Goal: Information Seeking & Learning: Check status

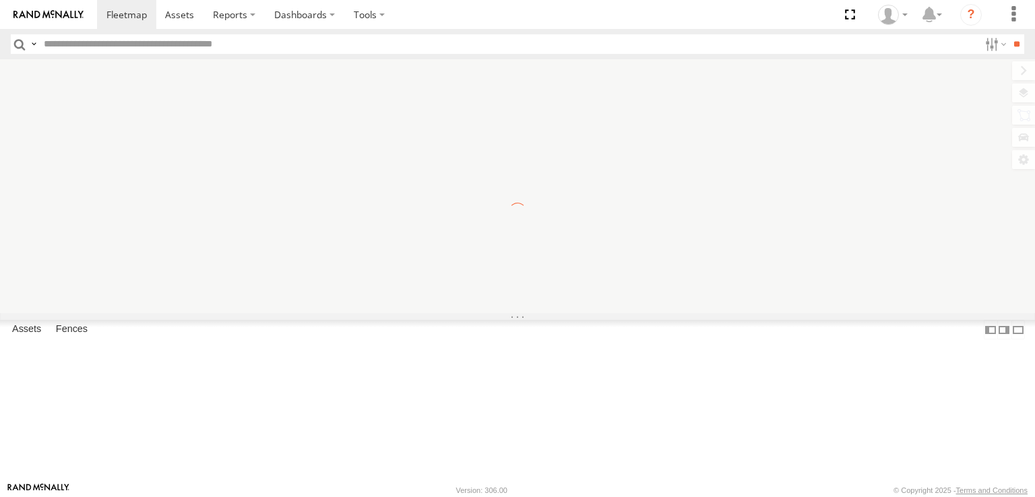
click at [152, 46] on input "text" at bounding box center [508, 44] width 941 height 20
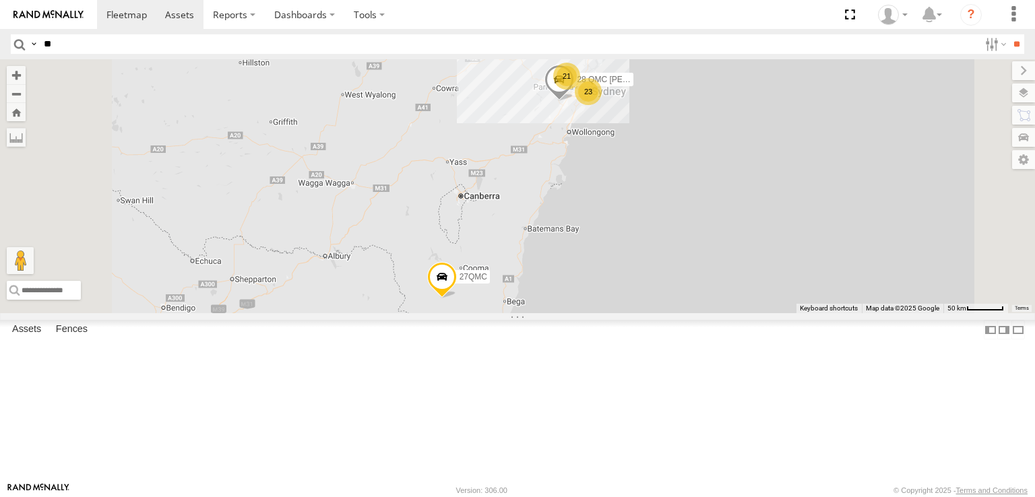
type input "**"
click at [191, 23] on link at bounding box center [180, 14] width 48 height 29
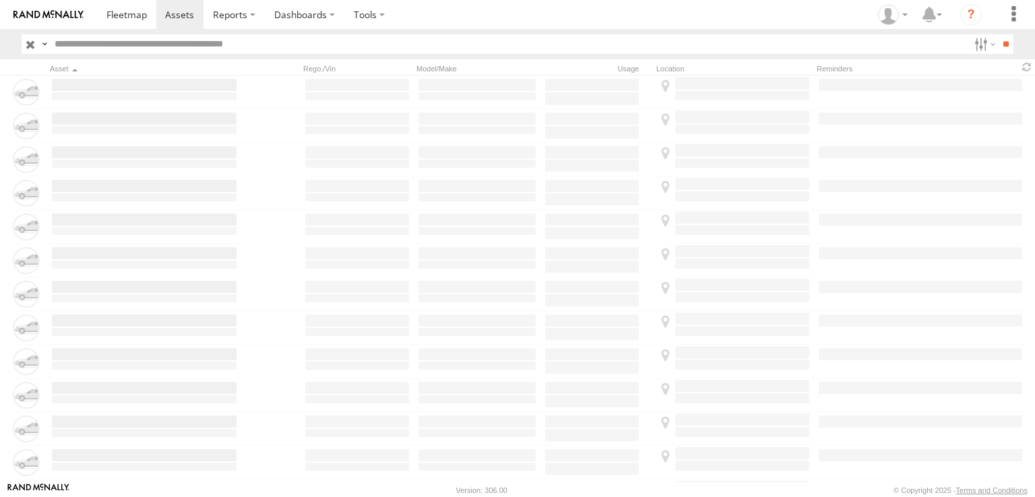
click at [191, 48] on input "text" at bounding box center [508, 44] width 919 height 20
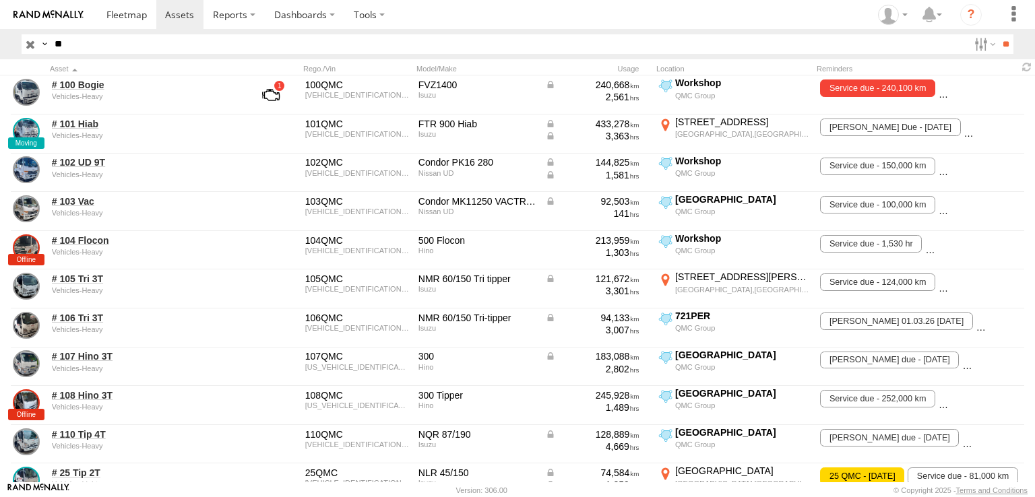
type input "**"
click at [998, 34] on input "**" at bounding box center [1006, 44] width 16 height 20
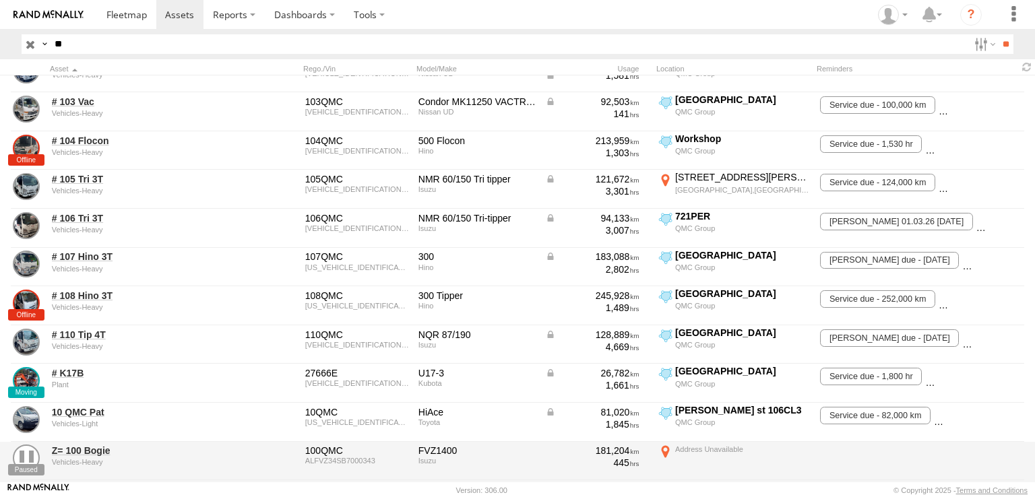
scroll to position [297, 0]
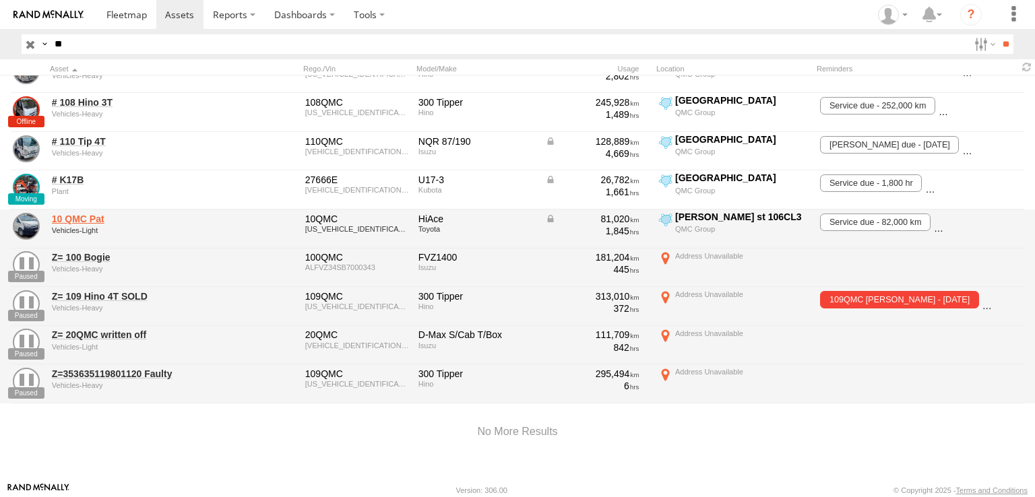
click at [89, 213] on link "10 QMC Pat" at bounding box center [144, 219] width 185 height 12
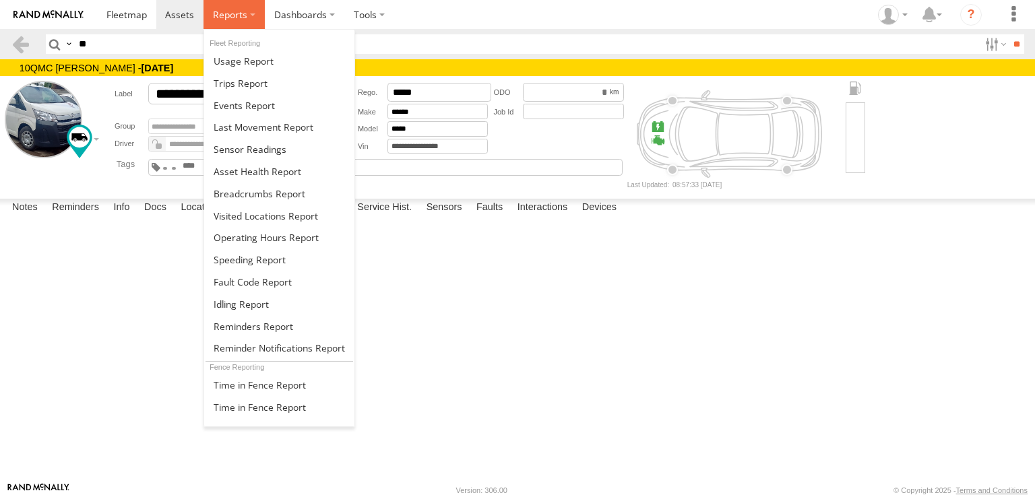
click at [237, 11] on span at bounding box center [230, 14] width 34 height 13
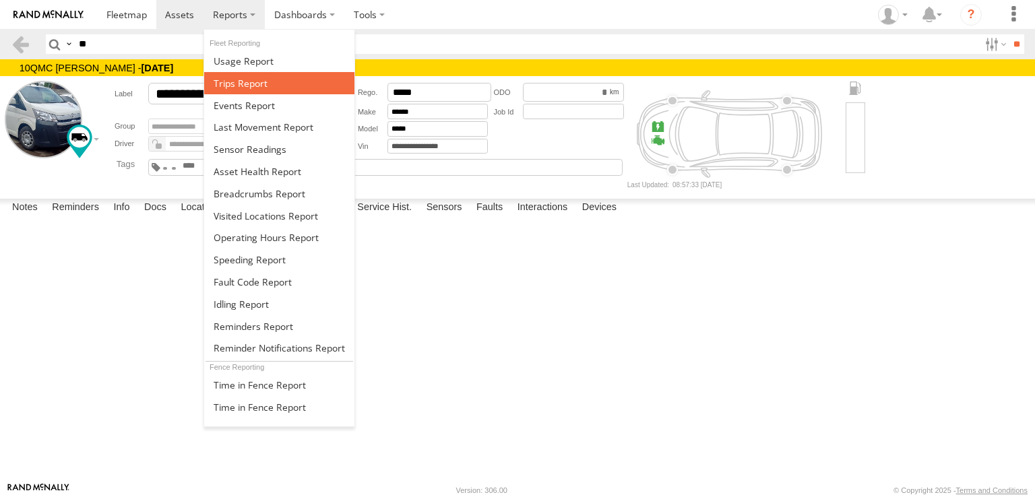
click at [256, 79] on span at bounding box center [241, 83] width 54 height 13
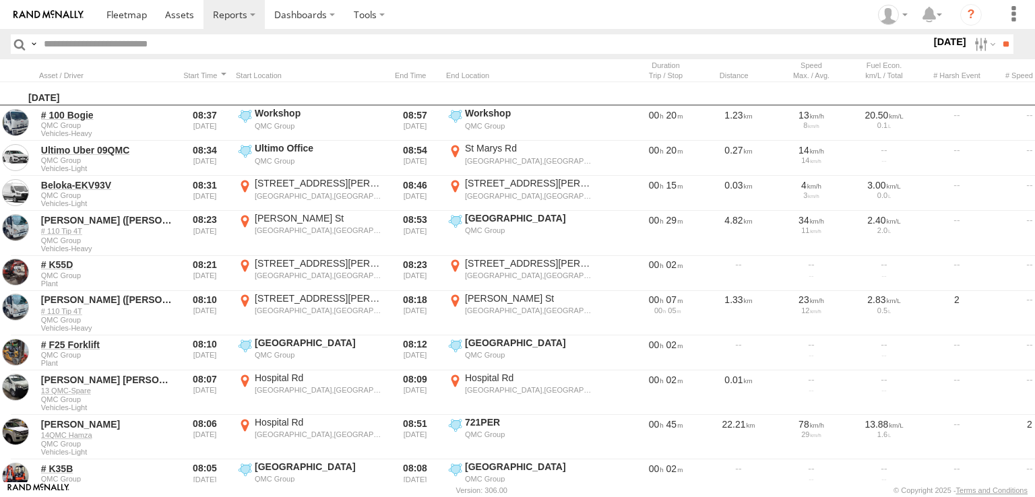
click at [946, 45] on label "28 Aug 25" at bounding box center [951, 41] width 38 height 15
click at [0, 0] on label at bounding box center [0, 0] width 0 height 0
click at [999, 44] on input "**" at bounding box center [1006, 44] width 16 height 20
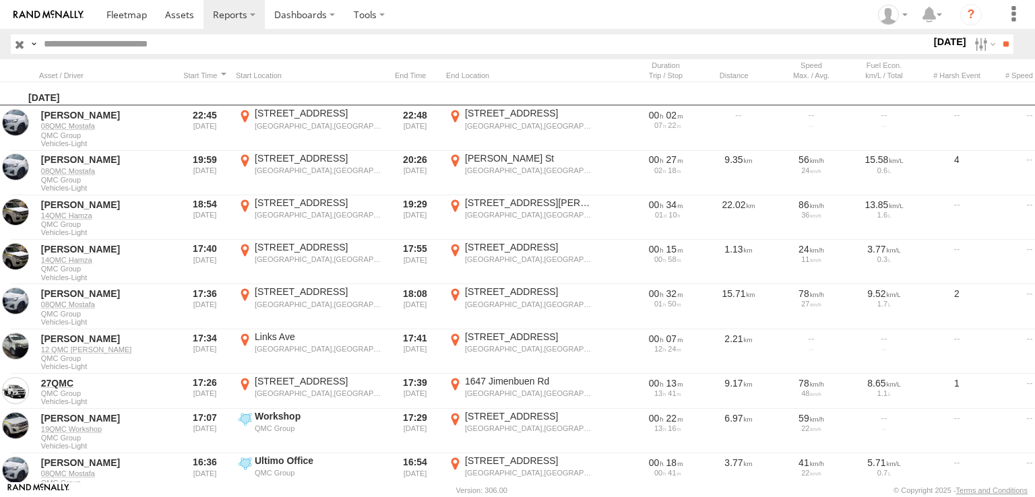
click at [245, 49] on input "text" at bounding box center [484, 44] width 893 height 20
type input "**"
click at [998, 34] on input "**" at bounding box center [1006, 44] width 16 height 20
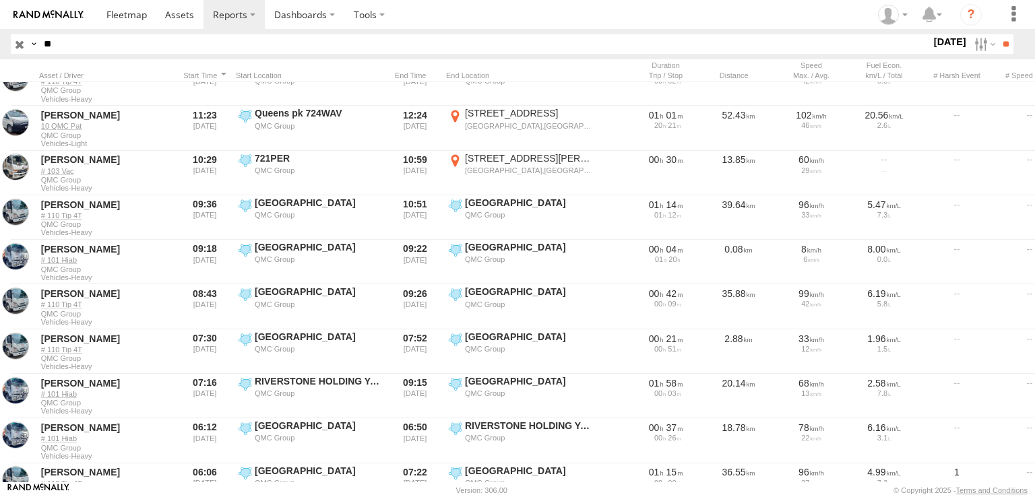
scroll to position [404, 0]
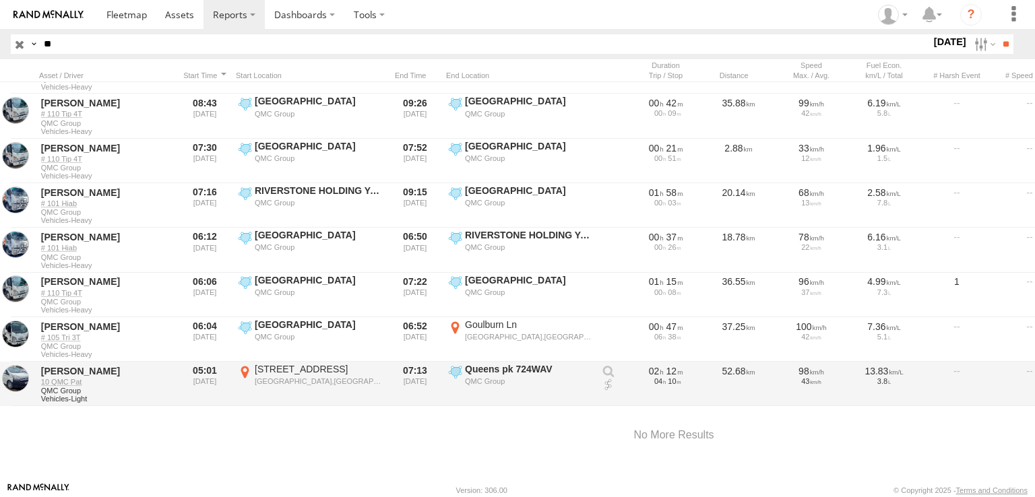
click at [301, 367] on div "[STREET_ADDRESS]" at bounding box center [318, 369] width 127 height 12
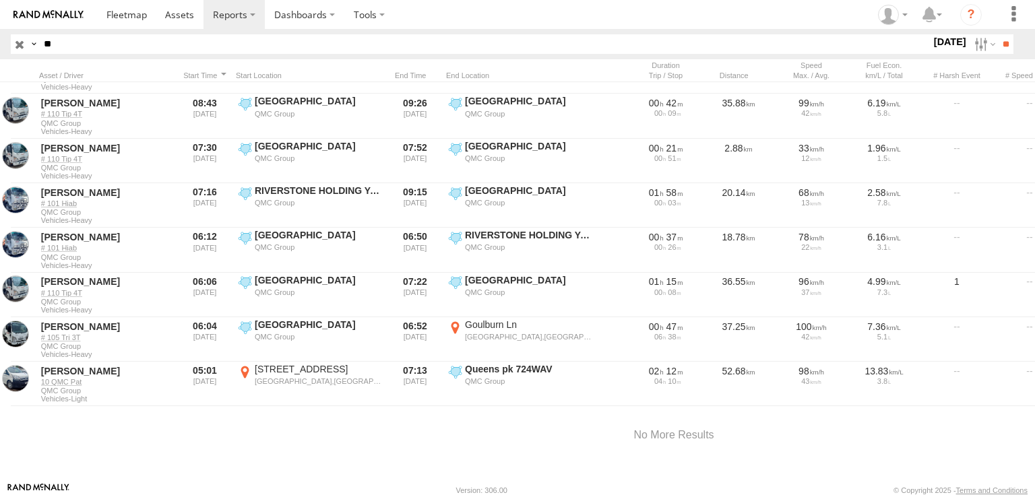
click at [0, 0] on label "×" at bounding box center [0, 0] width 0 height 0
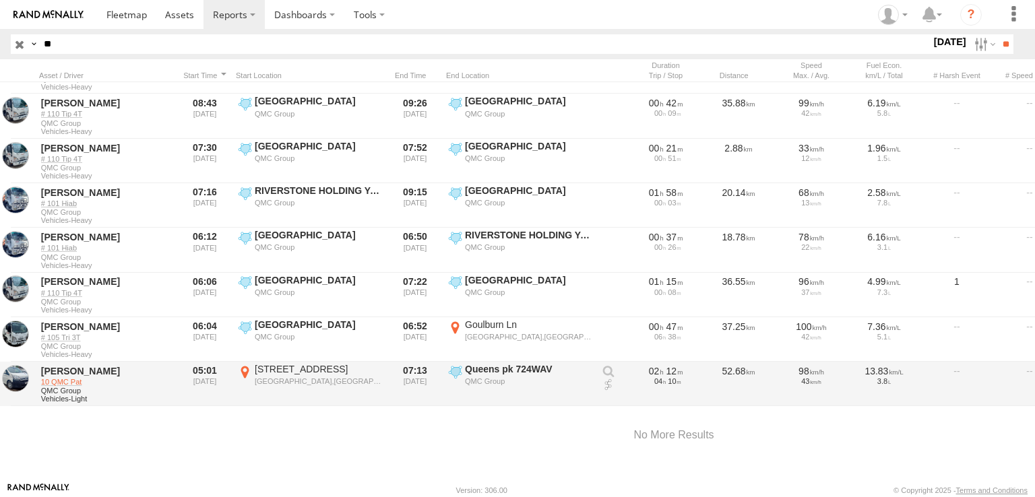
click at [51, 380] on link "10 QMC Pat" at bounding box center [106, 381] width 131 height 9
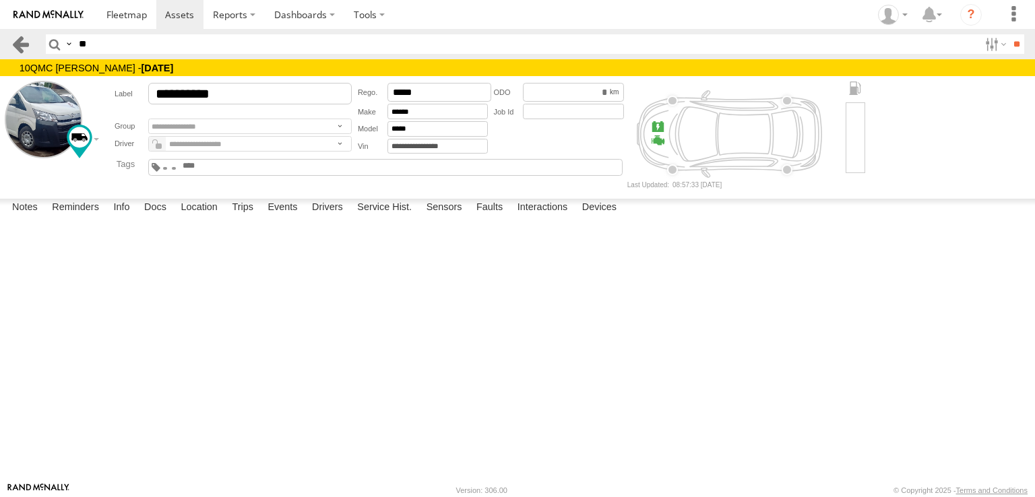
click at [20, 39] on link at bounding box center [21, 44] width 20 height 20
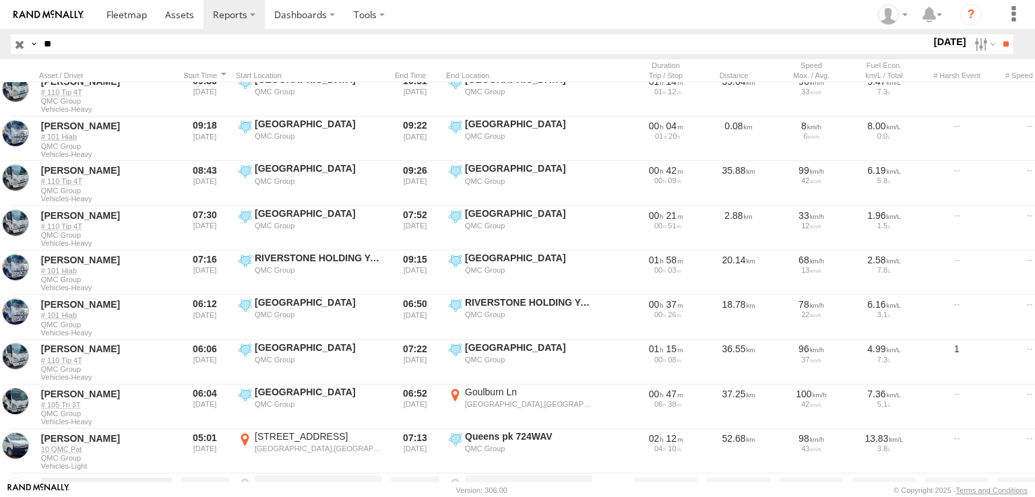
scroll to position [413, 0]
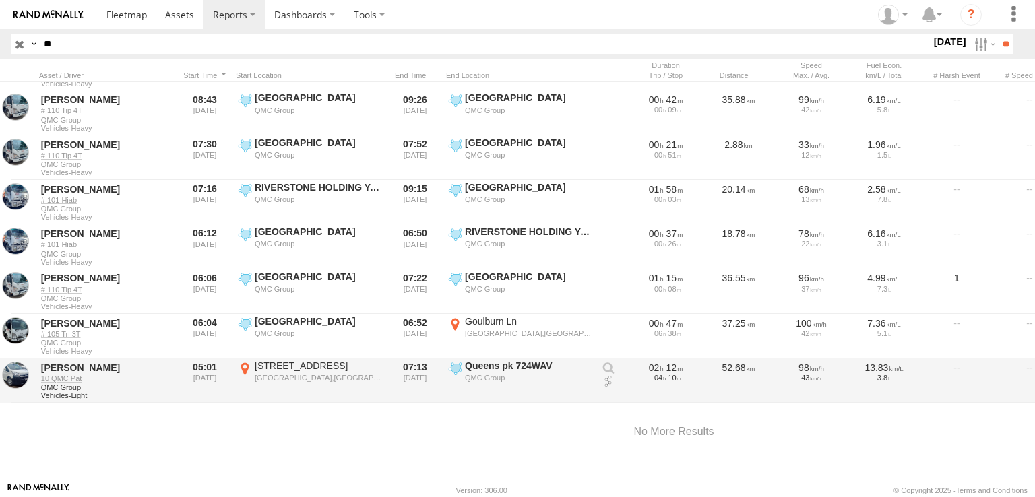
click at [607, 382] on link at bounding box center [608, 381] width 13 height 13
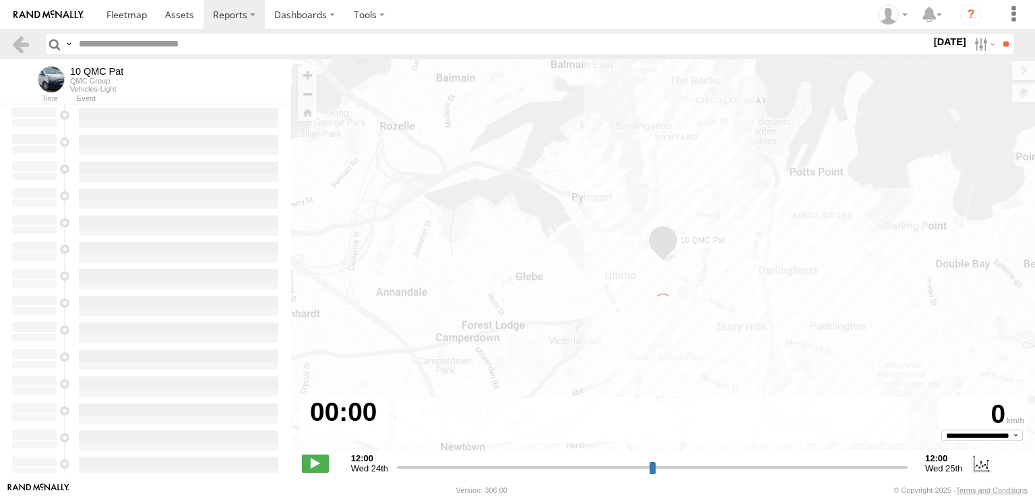
type input "**********"
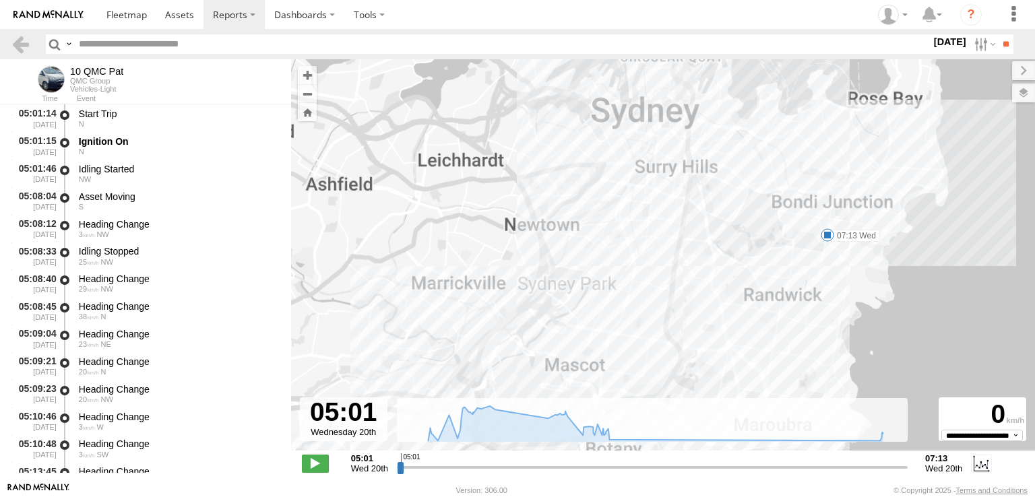
drag, startPoint x: 857, startPoint y: 270, endPoint x: 801, endPoint y: 347, distance: 95.5
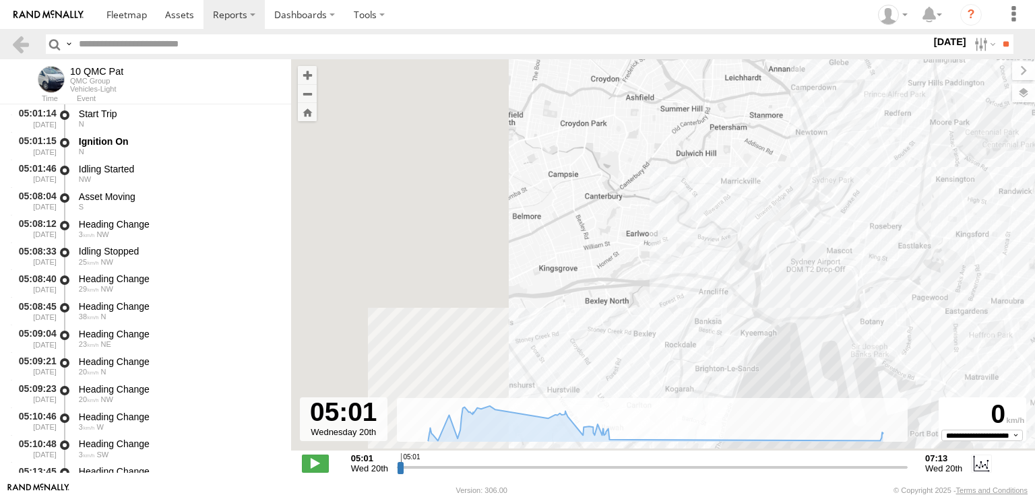
drag, startPoint x: 630, startPoint y: 276, endPoint x: 912, endPoint y: 218, distance: 287.7
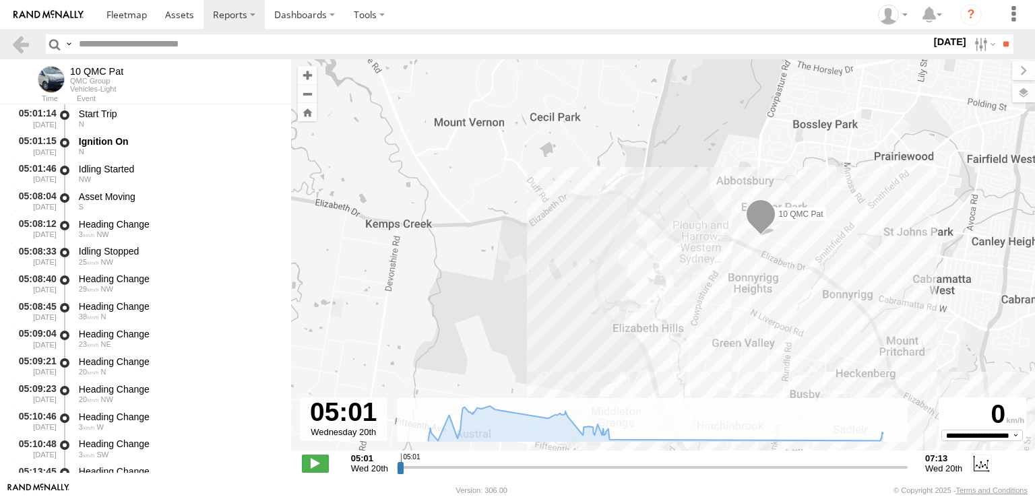
drag, startPoint x: 550, startPoint y: 165, endPoint x: 876, endPoint y: 282, distance: 346.7
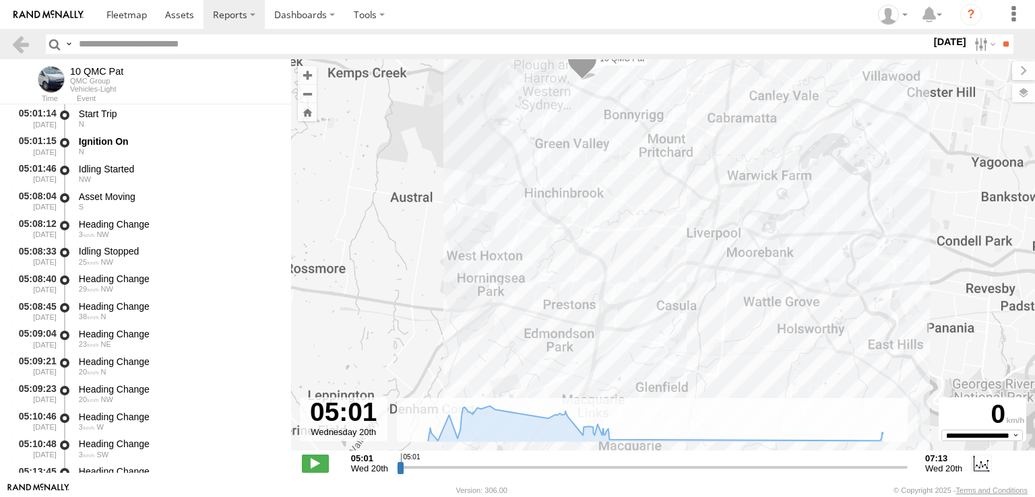
drag, startPoint x: 859, startPoint y: 286, endPoint x: 663, endPoint y: 128, distance: 252.1
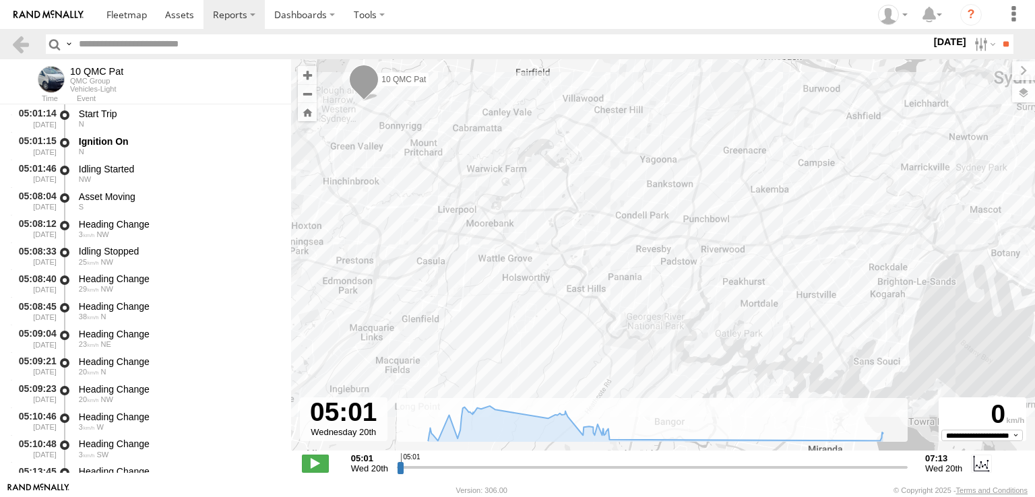
drag, startPoint x: 826, startPoint y: 241, endPoint x: 580, endPoint y: 212, distance: 248.5
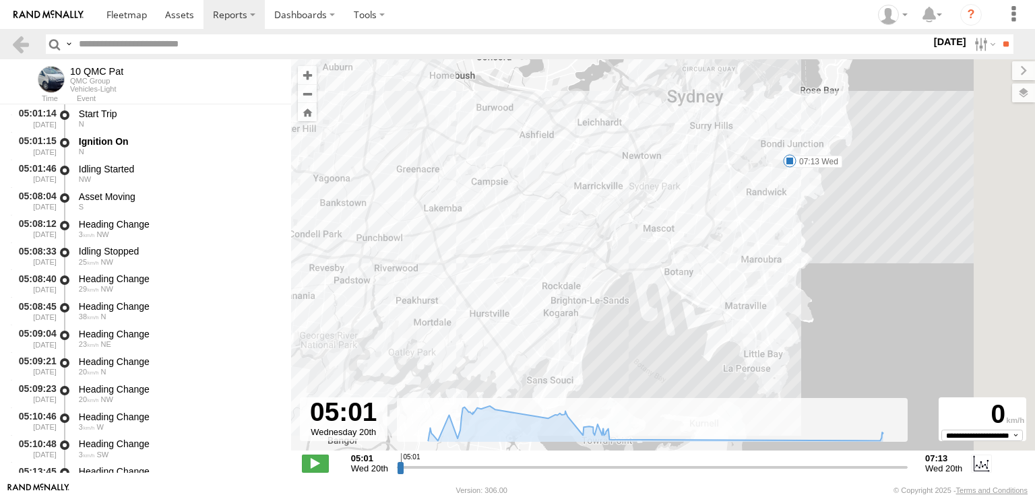
drag, startPoint x: 799, startPoint y: 210, endPoint x: 469, endPoint y: 229, distance: 330.2
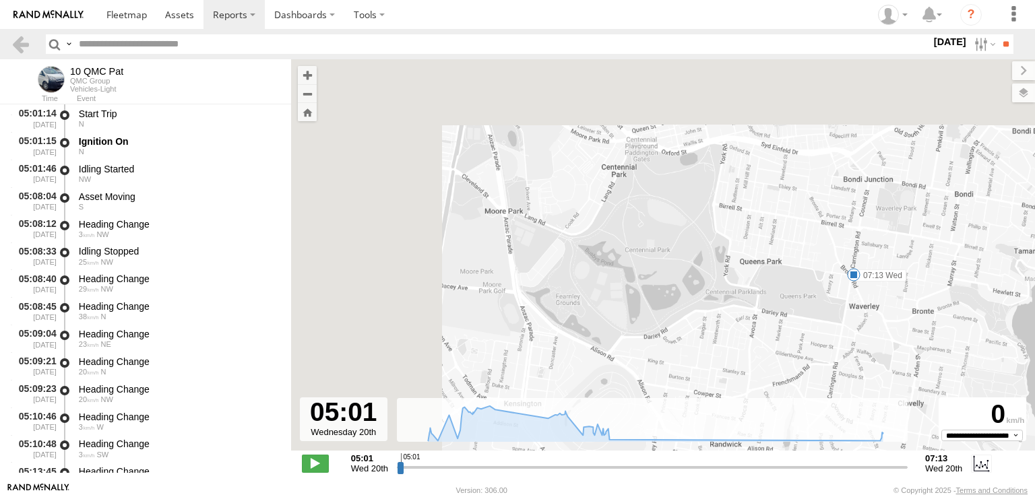
drag, startPoint x: 836, startPoint y: 133, endPoint x: 861, endPoint y: 298, distance: 167.0
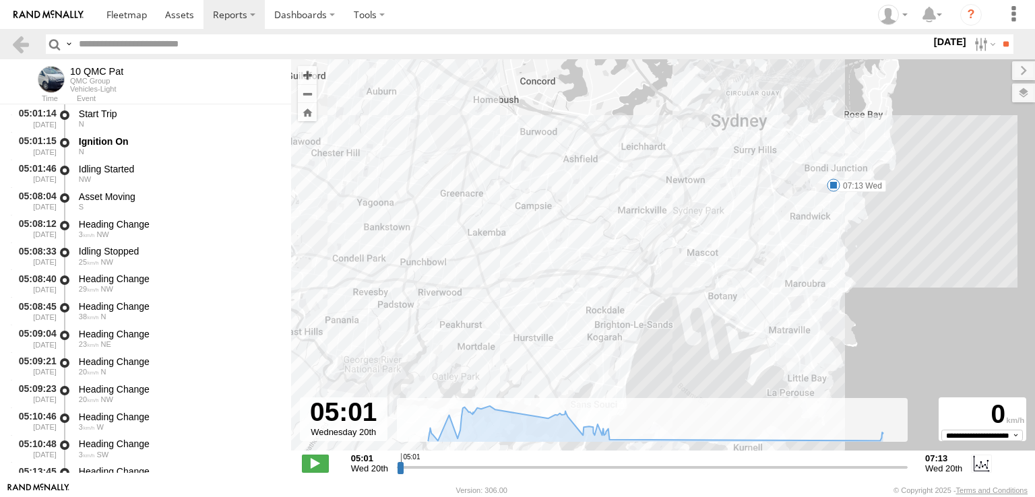
drag, startPoint x: 667, startPoint y: 264, endPoint x: 787, endPoint y: 179, distance: 147.6
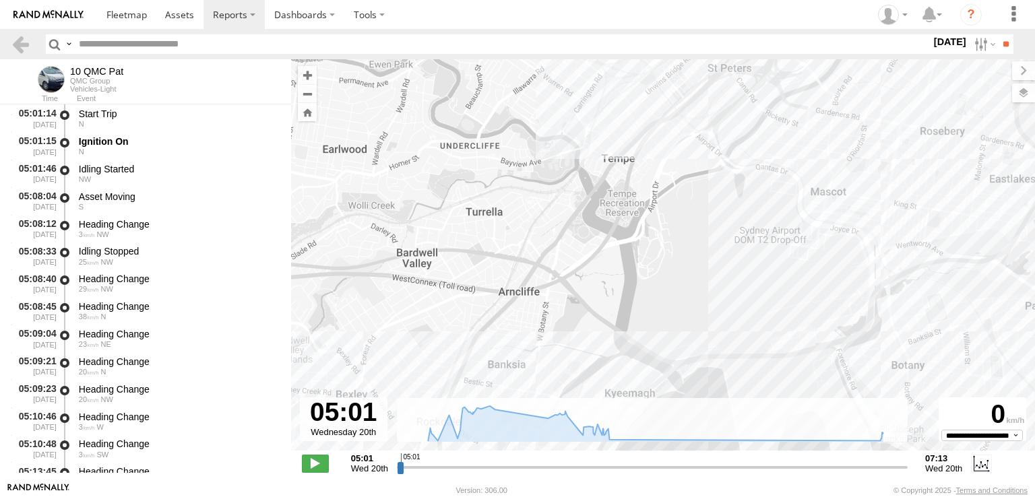
drag, startPoint x: 639, startPoint y: 244, endPoint x: 735, endPoint y: 118, distance: 158.7
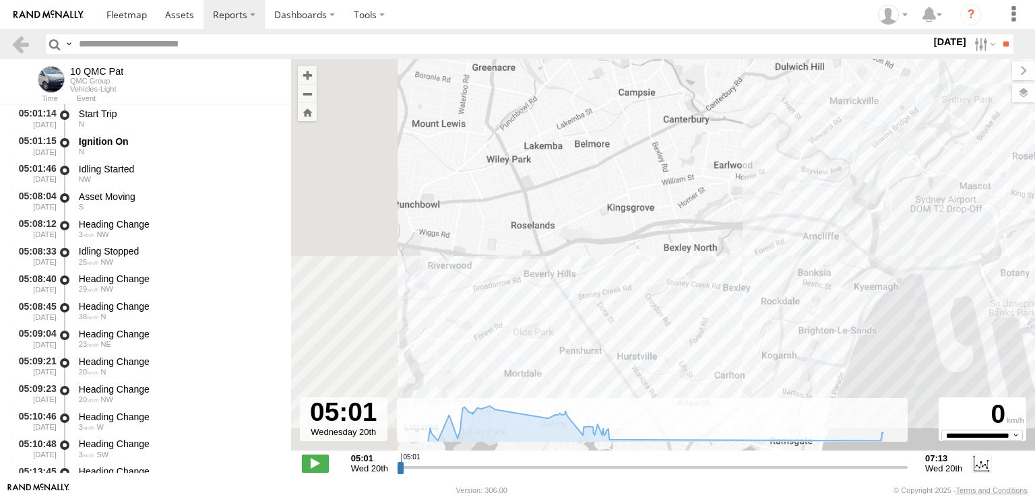
drag, startPoint x: 682, startPoint y: 189, endPoint x: 841, endPoint y: 211, distance: 159.9
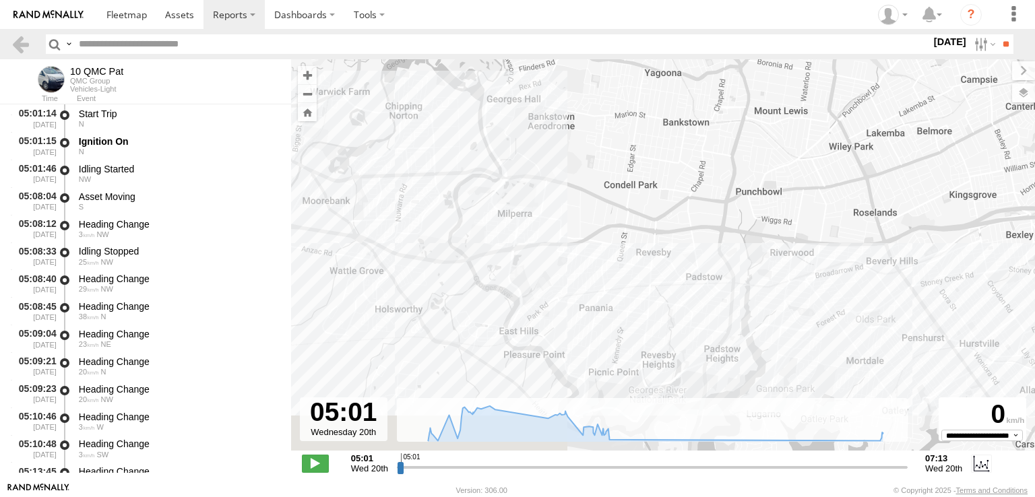
drag, startPoint x: 647, startPoint y: 242, endPoint x: 941, endPoint y: 219, distance: 294.8
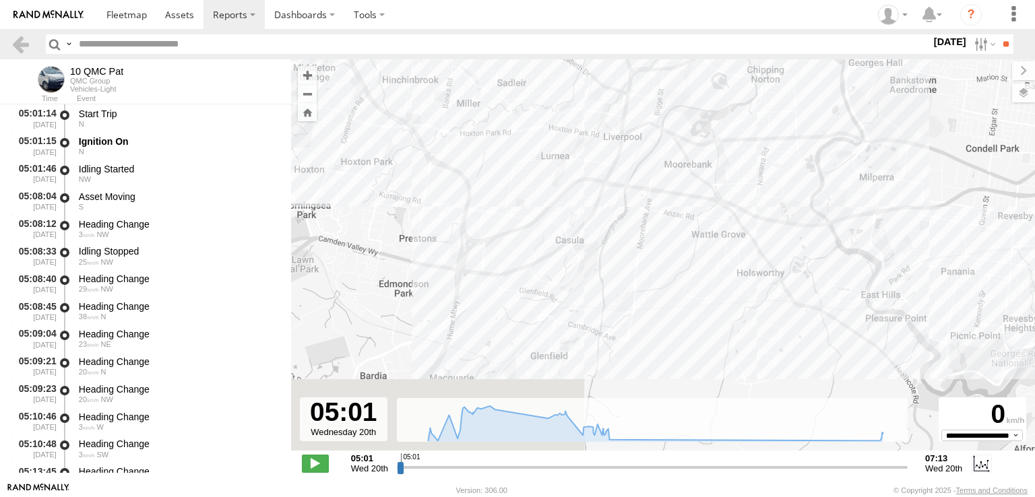
drag, startPoint x: 604, startPoint y: 227, endPoint x: 891, endPoint y: 184, distance: 290.4
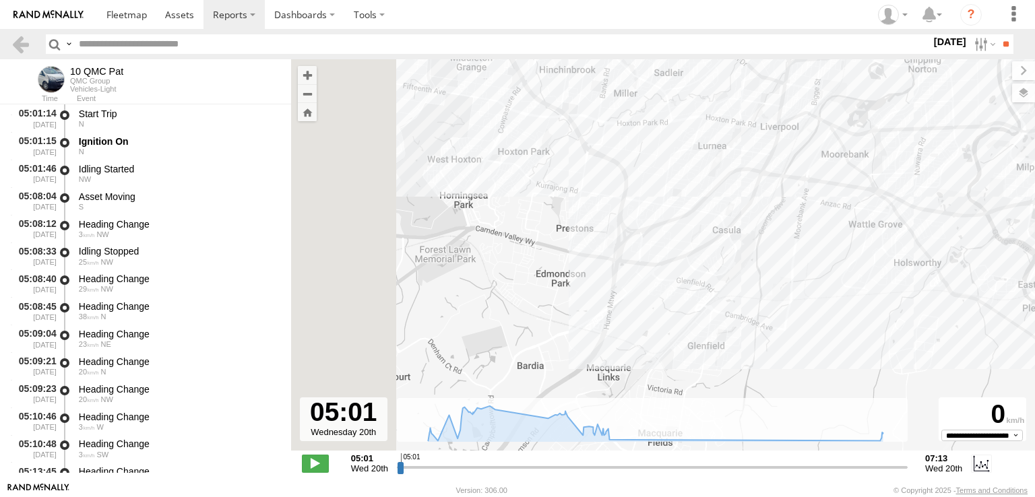
drag, startPoint x: 733, startPoint y: 159, endPoint x: 924, endPoint y: 157, distance: 191.5
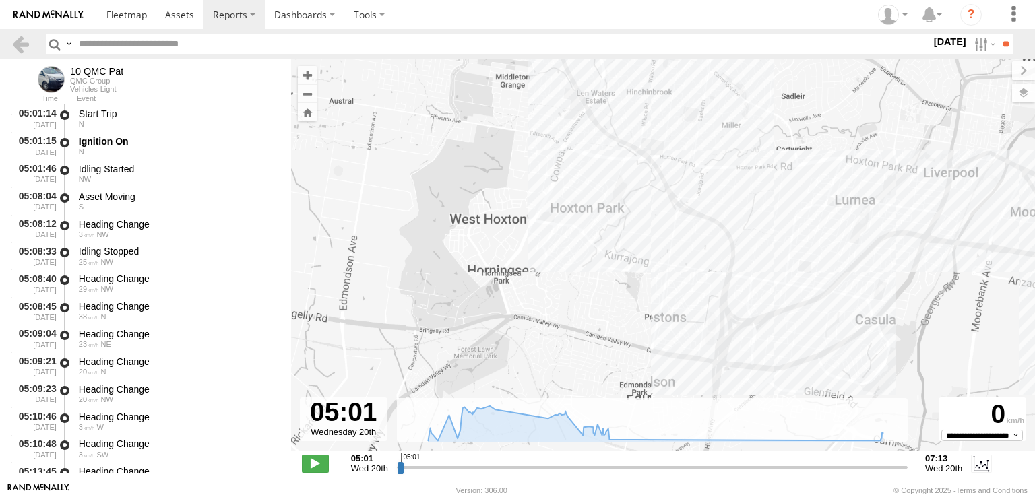
drag, startPoint x: 675, startPoint y: 198, endPoint x: 690, endPoint y: 274, distance: 78.1
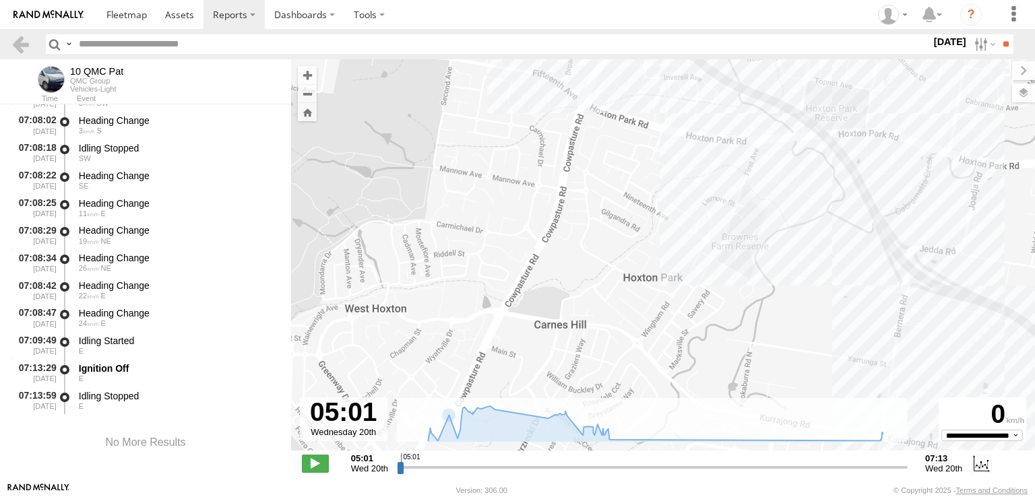
scroll to position [1999, 0]
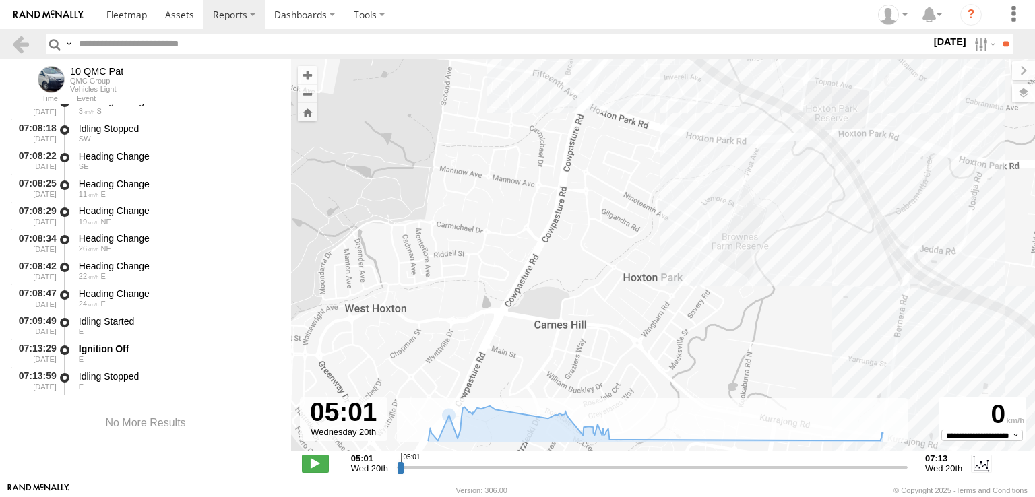
click at [195, 340] on div "07:13:29 [DATE] Ignition Off E" at bounding box center [145, 354] width 291 height 28
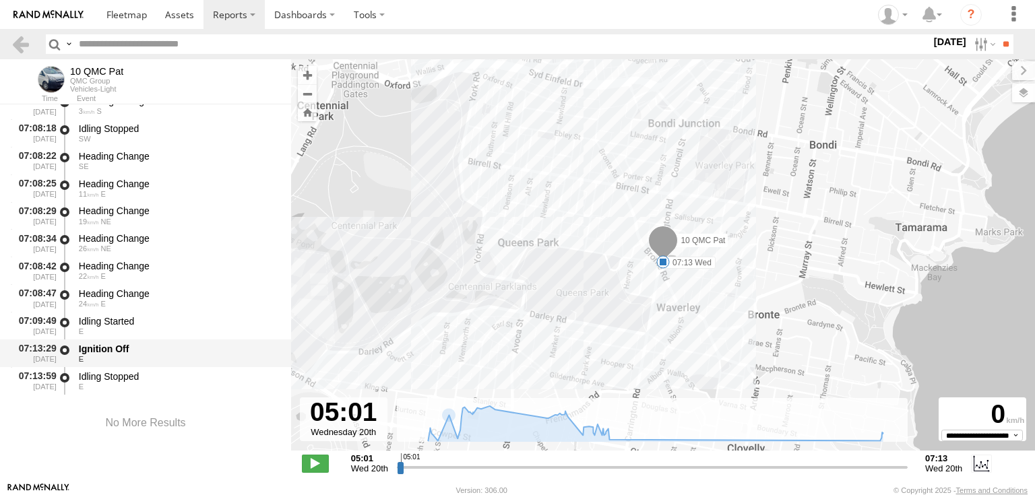
click at [121, 356] on div "E" at bounding box center [179, 359] width 200 height 8
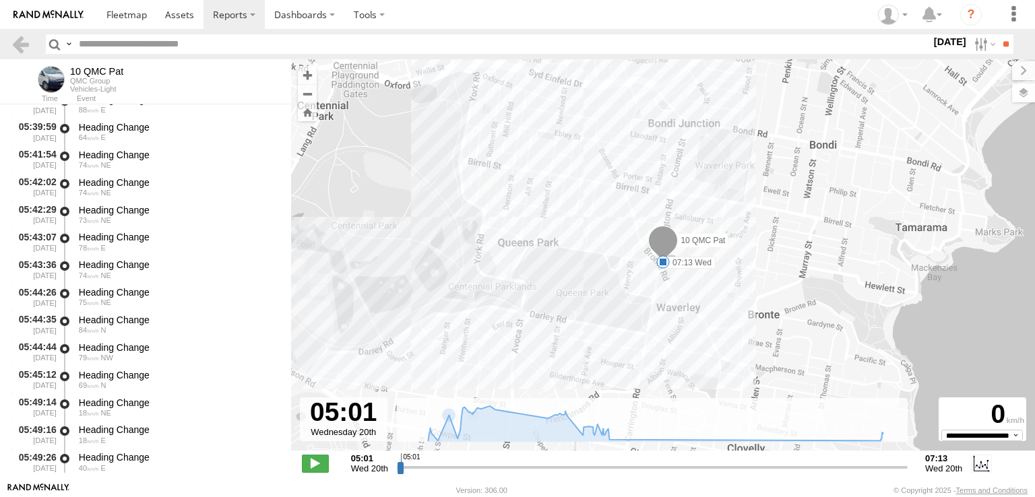
scroll to position [1257, 0]
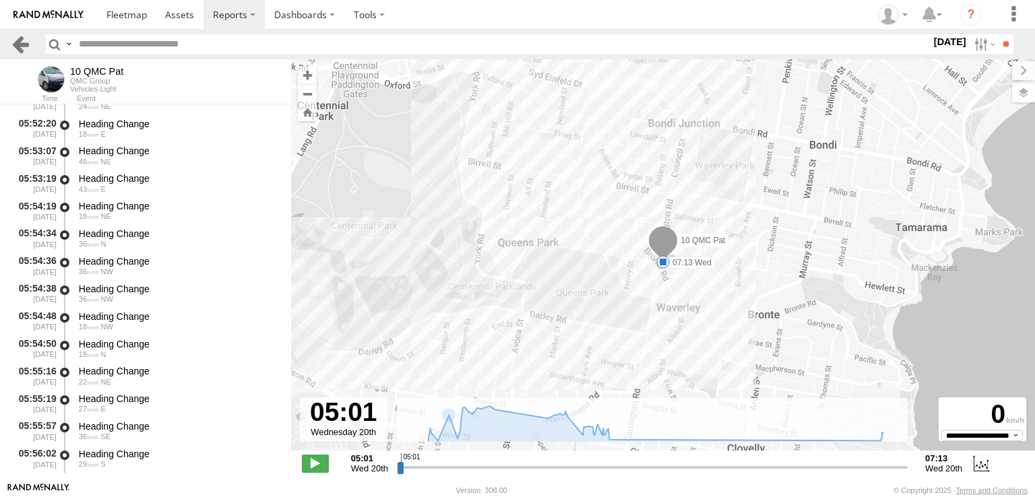
click at [21, 47] on link at bounding box center [21, 44] width 20 height 20
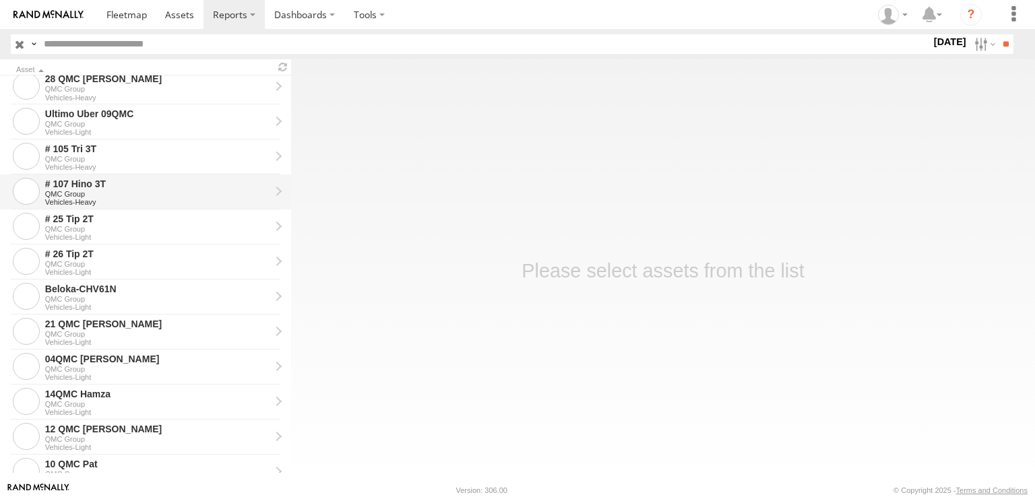
scroll to position [1096, 0]
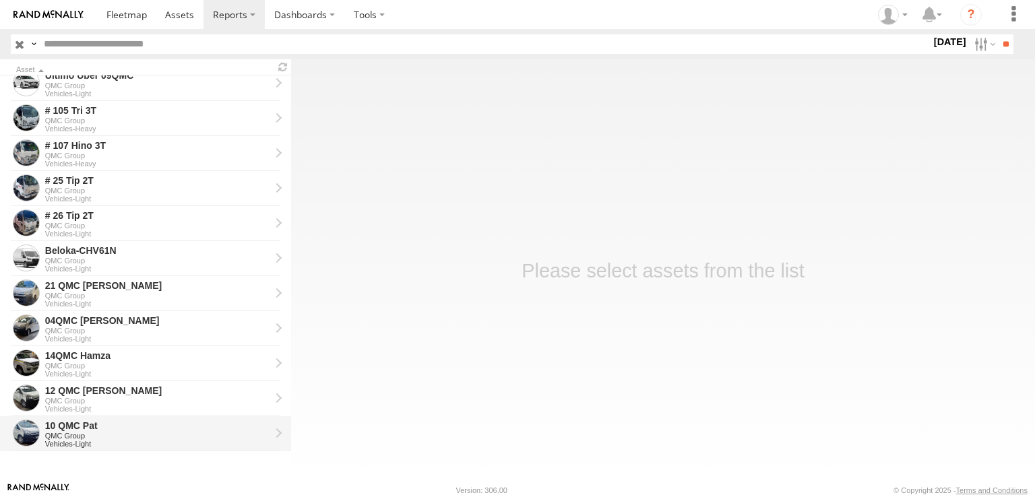
click at [90, 425] on div "10 QMC Pat" at bounding box center [157, 426] width 225 height 12
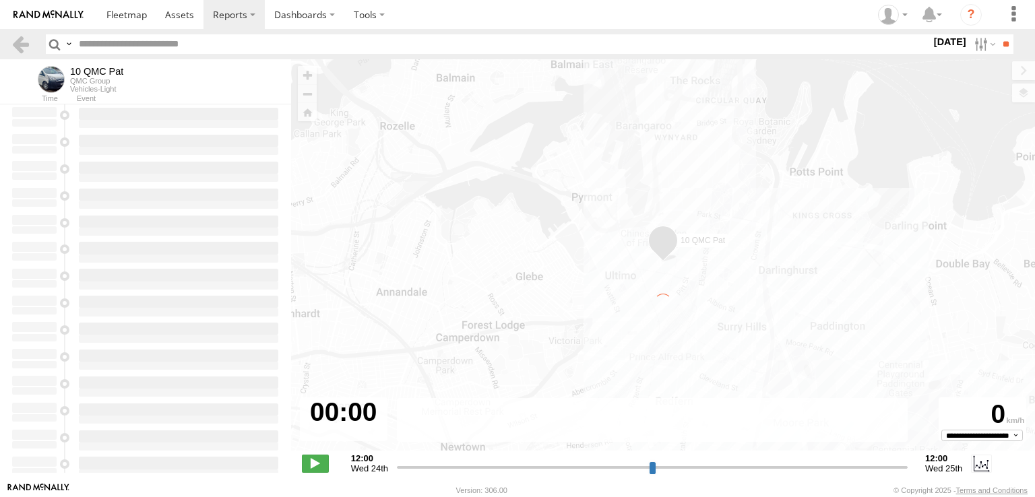
type input "**********"
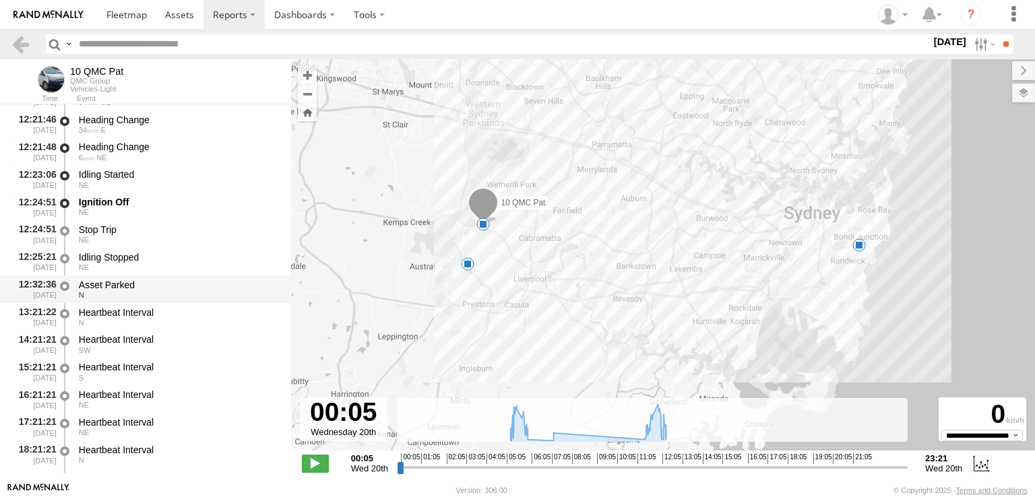
scroll to position [5283, 0]
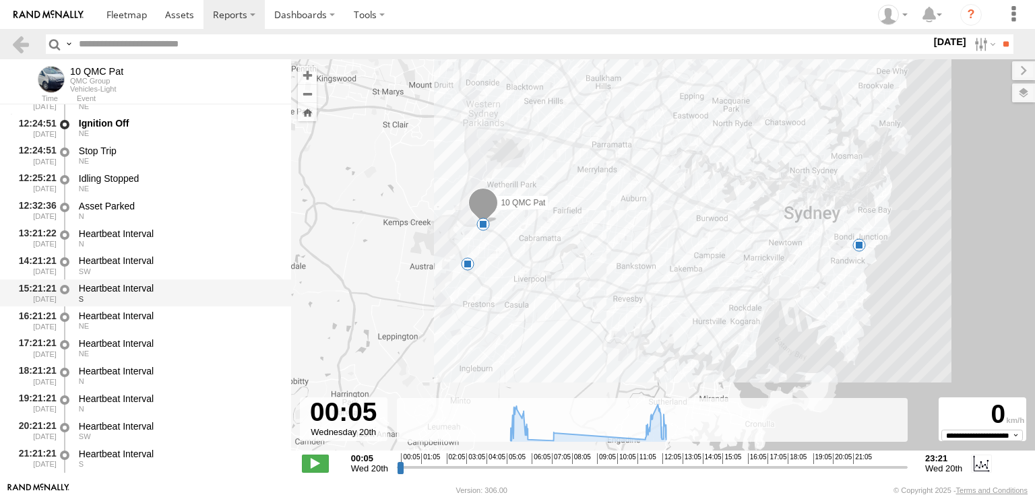
click at [139, 296] on div "S" at bounding box center [179, 299] width 200 height 8
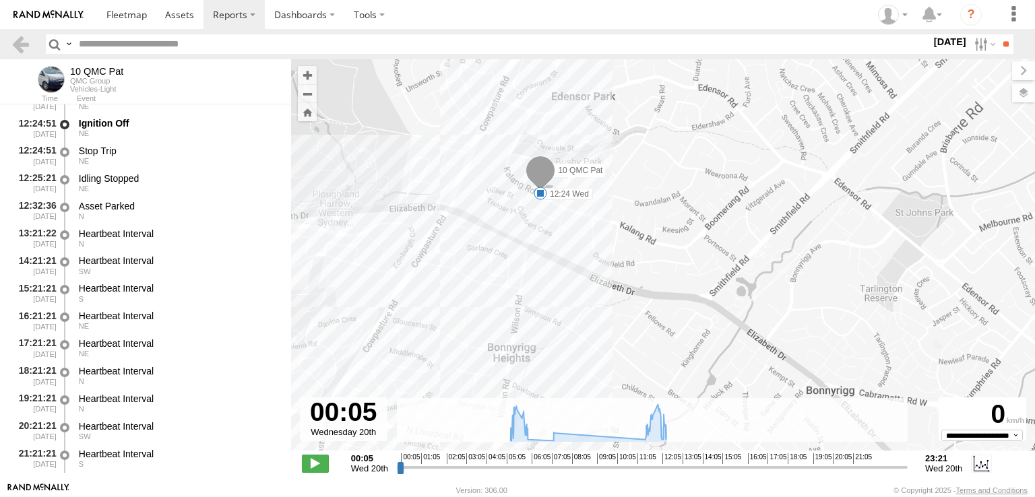
drag, startPoint x: 467, startPoint y: 133, endPoint x: 502, endPoint y: 380, distance: 249.9
click at [502, 384] on div "10 QMC Pat 07:13 Wed 12:13 Wed 12:24 Wed" at bounding box center [663, 262] width 744 height 406
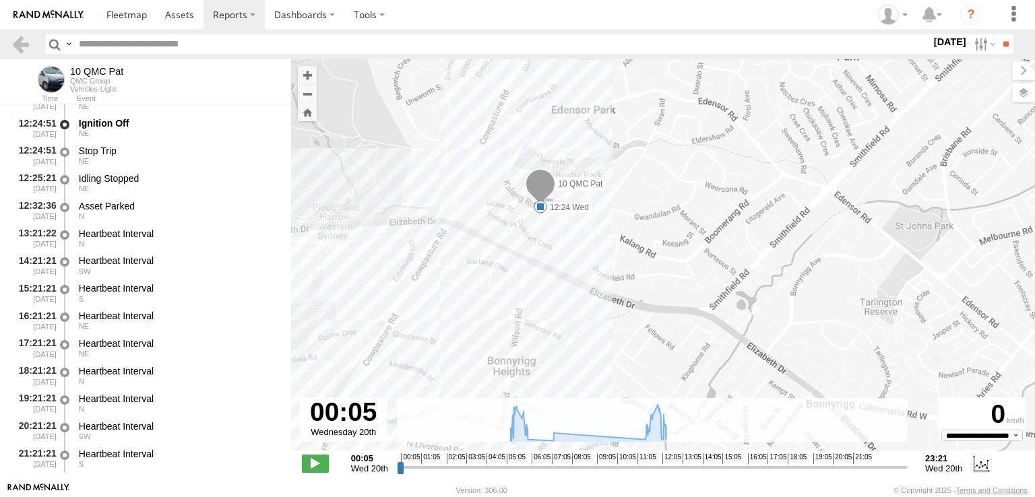
click at [537, 208] on span at bounding box center [540, 206] width 13 height 13
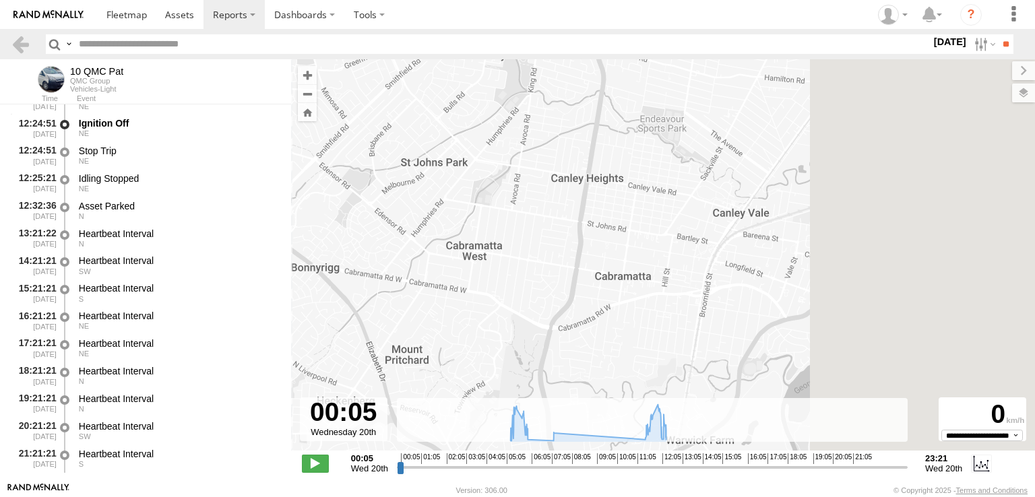
drag, startPoint x: 757, startPoint y: 303, endPoint x: 650, endPoint y: 229, distance: 130.0
click at [376, 220] on div "10 QMC Pat 07:13 Wed 12:13 Wed 12:24 Wed 12:24 [DATE] 08:46 [DATE] 21 [GEOGRAPH…" at bounding box center [663, 262] width 744 height 406
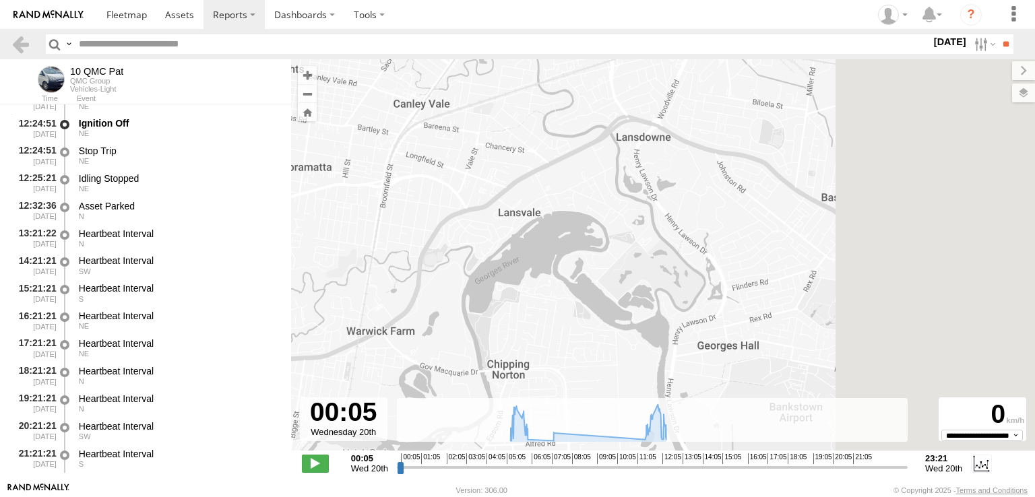
drag, startPoint x: 716, startPoint y: 249, endPoint x: 529, endPoint y: 207, distance: 191.3
click at [412, 143] on div "10 QMC Pat 07:13 Wed 12:13 Wed 12:24 Wed 12:24 [DATE] 08:46 [DATE] 21 [GEOGRAPH…" at bounding box center [663, 262] width 744 height 406
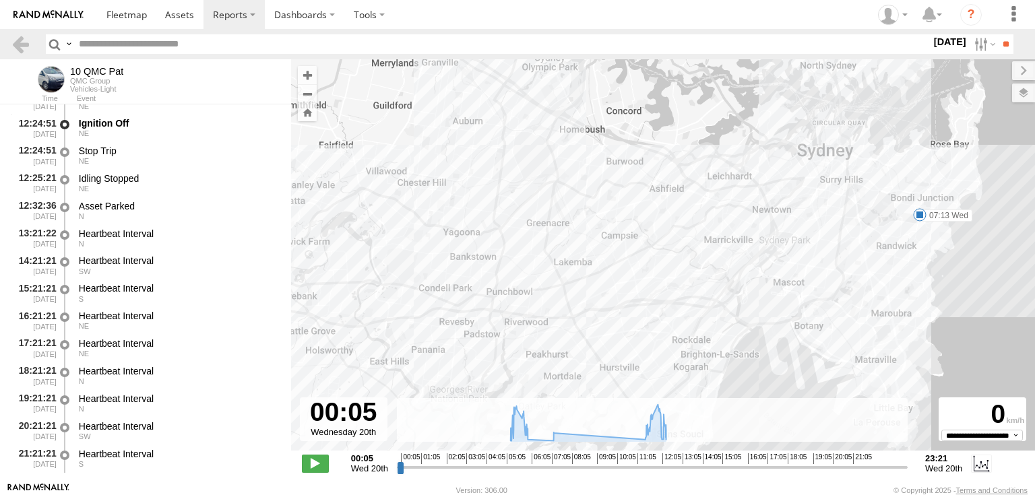
drag, startPoint x: 733, startPoint y: 239, endPoint x: 673, endPoint y: 198, distance: 73.3
click at [504, 209] on div "10 QMC Pat 07:13 Wed 12:13 Wed 12:24 Wed 12:24 [DATE] 08:46 [DATE] 21 [GEOGRAPH…" at bounding box center [663, 262] width 744 height 406
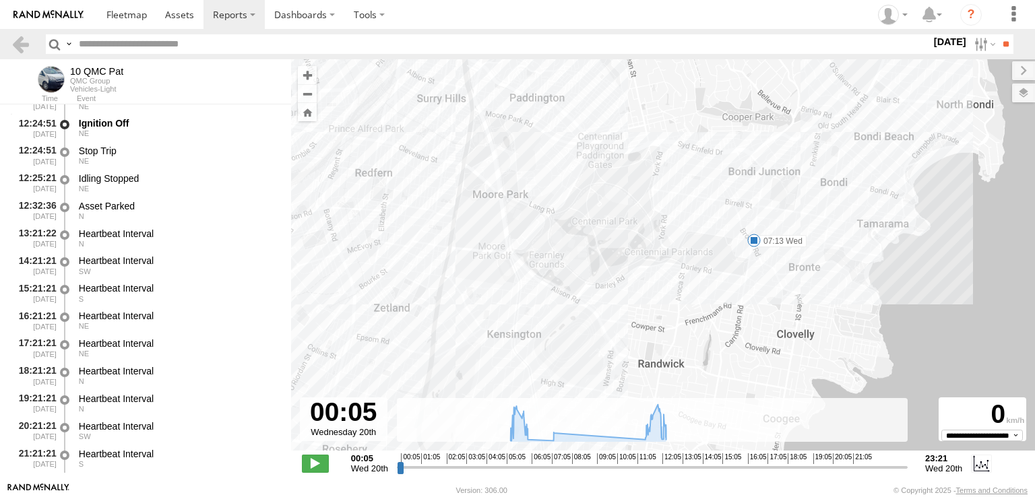
drag, startPoint x: 814, startPoint y: 166, endPoint x: 752, endPoint y: 274, distance: 124.4
click at [752, 274] on div "10 QMC Pat 07:13 Wed 12:13 Wed 12:24 Wed 12:24 [DATE] 08:46 [DATE] 21 [GEOGRAPH…" at bounding box center [663, 262] width 744 height 406
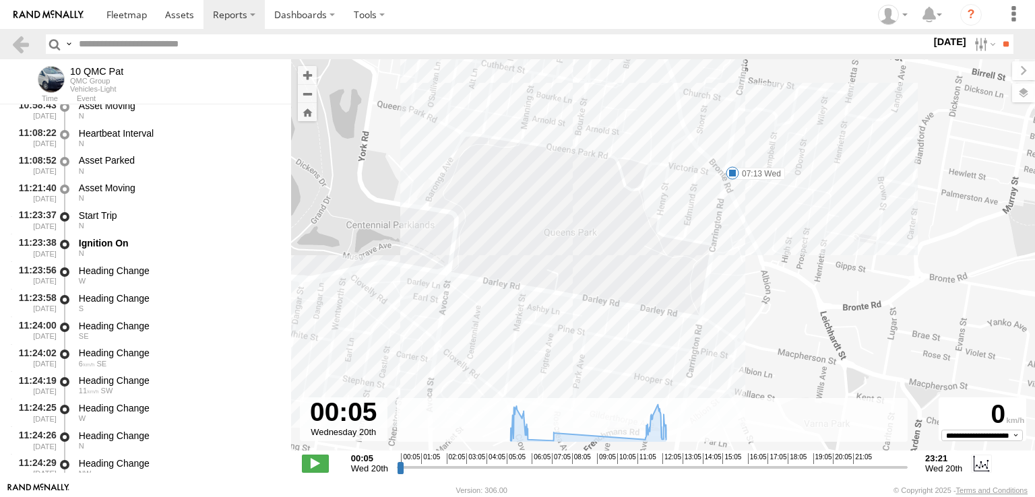
scroll to position [2789, 0]
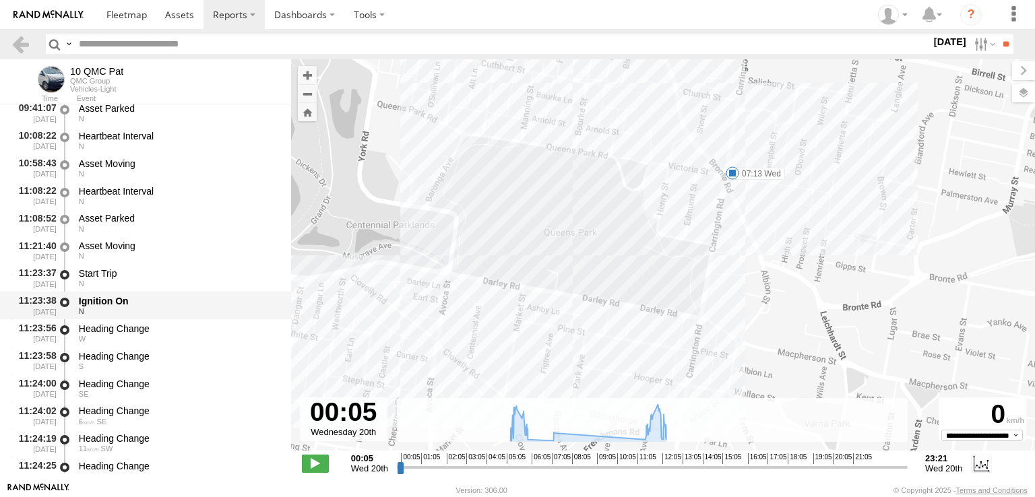
click at [119, 295] on div "Ignition On N" at bounding box center [179, 305] width 204 height 25
click at [206, 309] on div "N" at bounding box center [179, 311] width 200 height 8
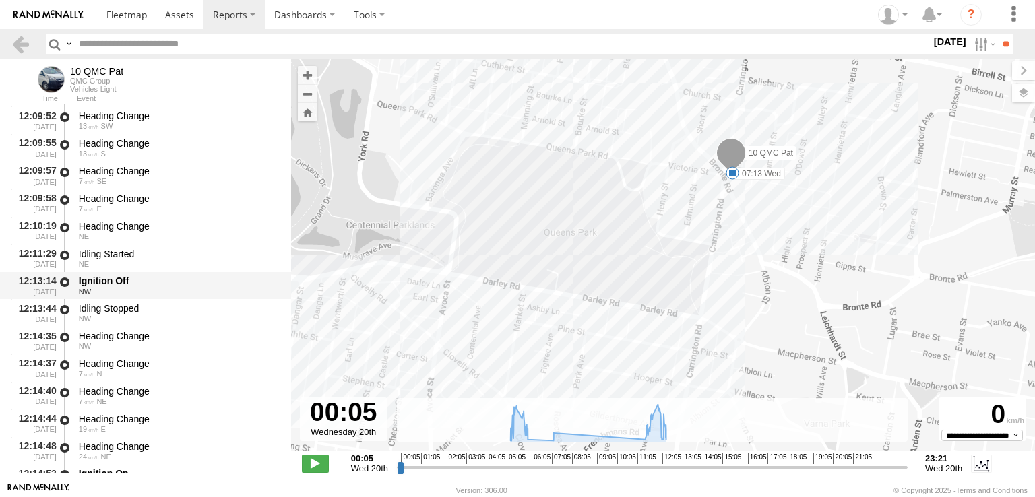
scroll to position [4474, 0]
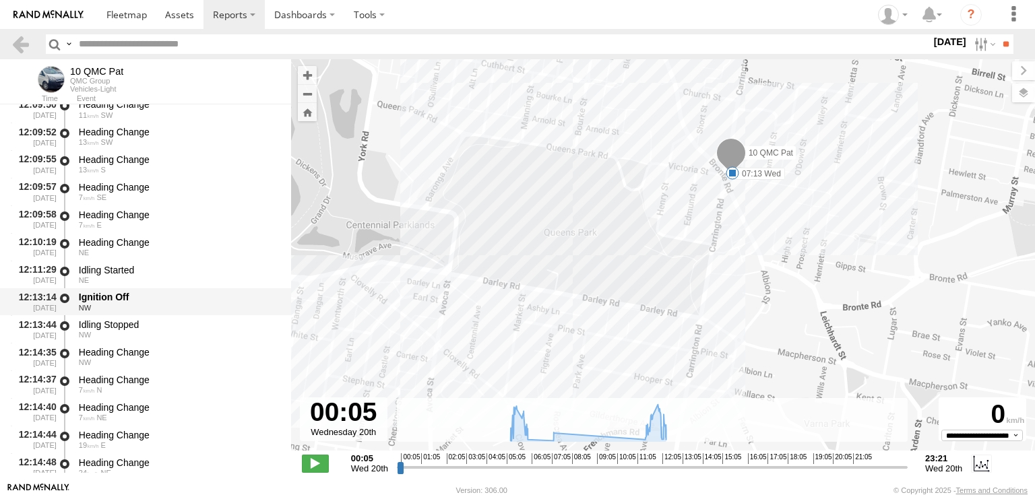
click at [135, 300] on div "Ignition Off" at bounding box center [179, 297] width 200 height 12
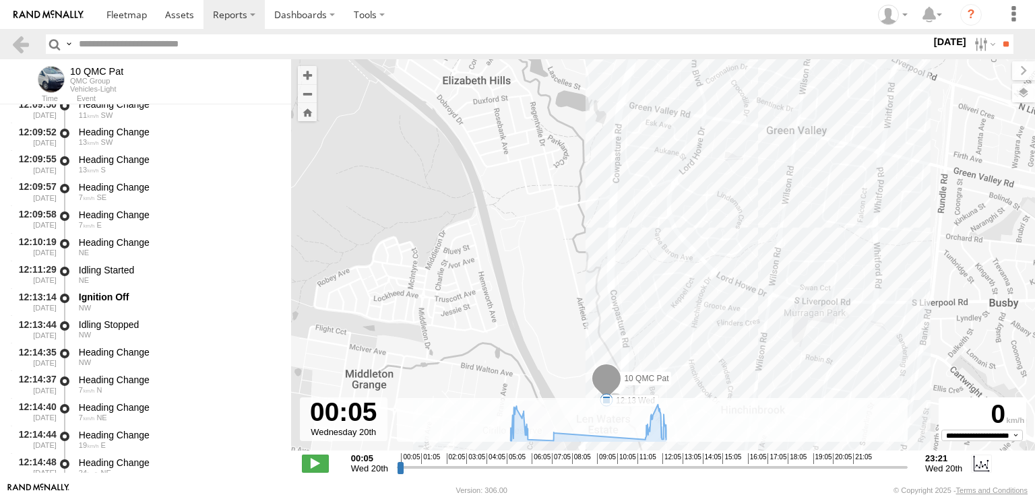
drag, startPoint x: 690, startPoint y: 222, endPoint x: 669, endPoint y: 375, distance: 154.4
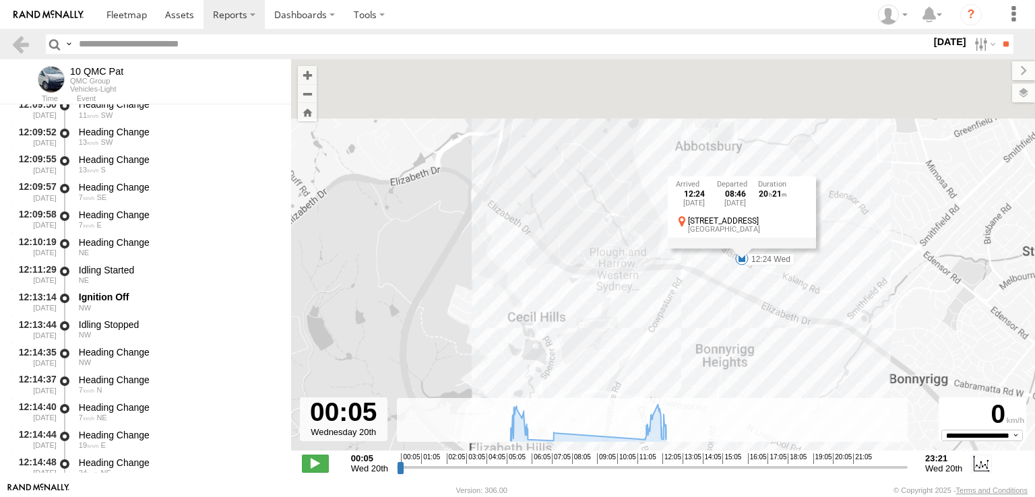
drag, startPoint x: 620, startPoint y: 363, endPoint x: 579, endPoint y: 444, distance: 90.7
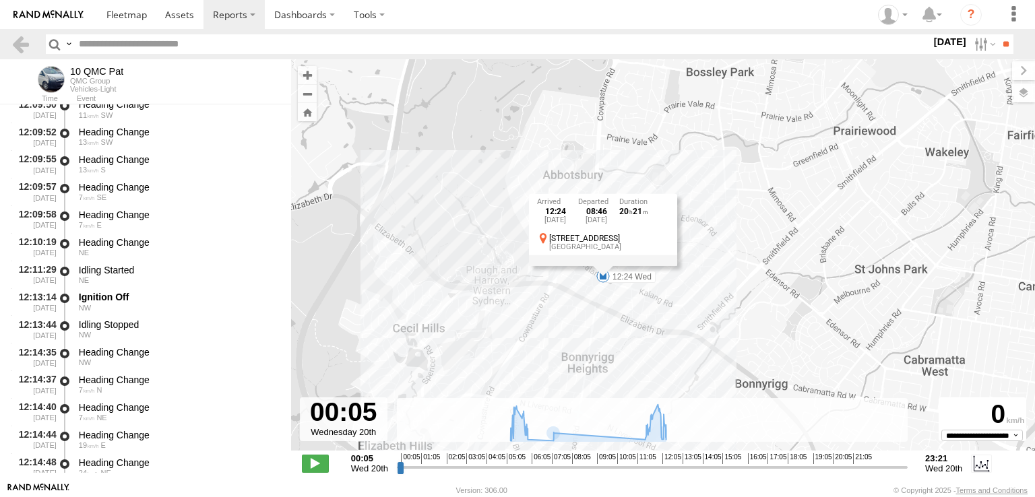
drag, startPoint x: 661, startPoint y: 314, endPoint x: 605, endPoint y: 210, distance: 117.9
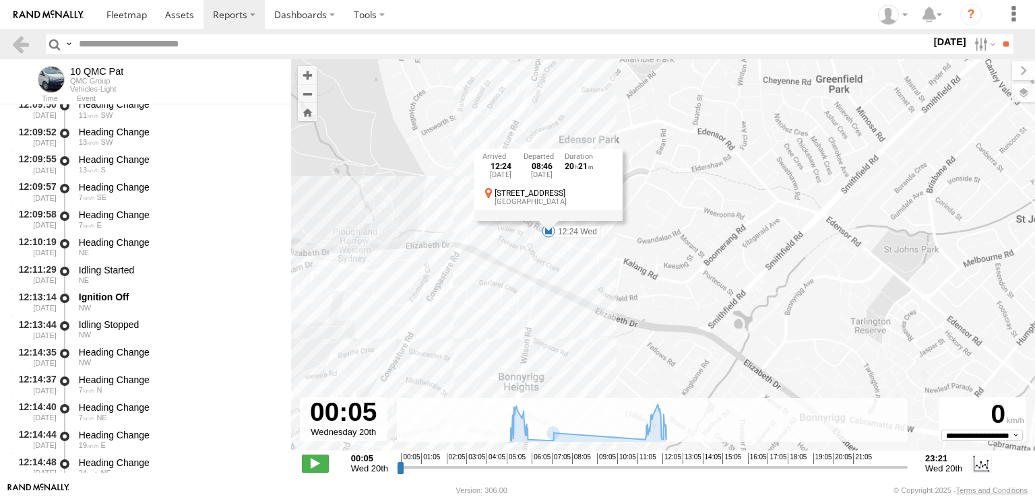
drag, startPoint x: 644, startPoint y: 291, endPoint x: 619, endPoint y: 258, distance: 41.4
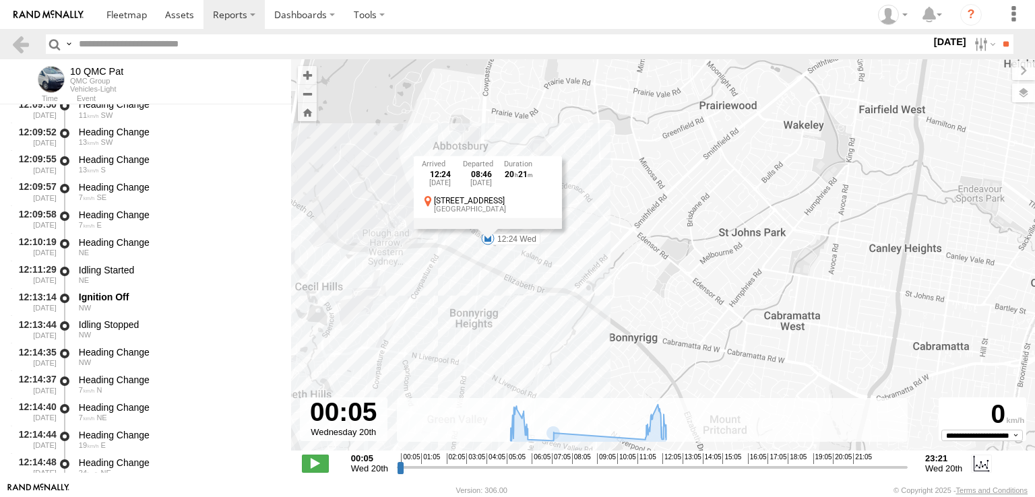
click at [525, 298] on div "10 QMC Pat 07:13 Wed 12:13 Wed 12:24 Wed 12:24 [DATE] 08:46 [DATE] 21 [GEOGRAPH…" at bounding box center [663, 262] width 744 height 406
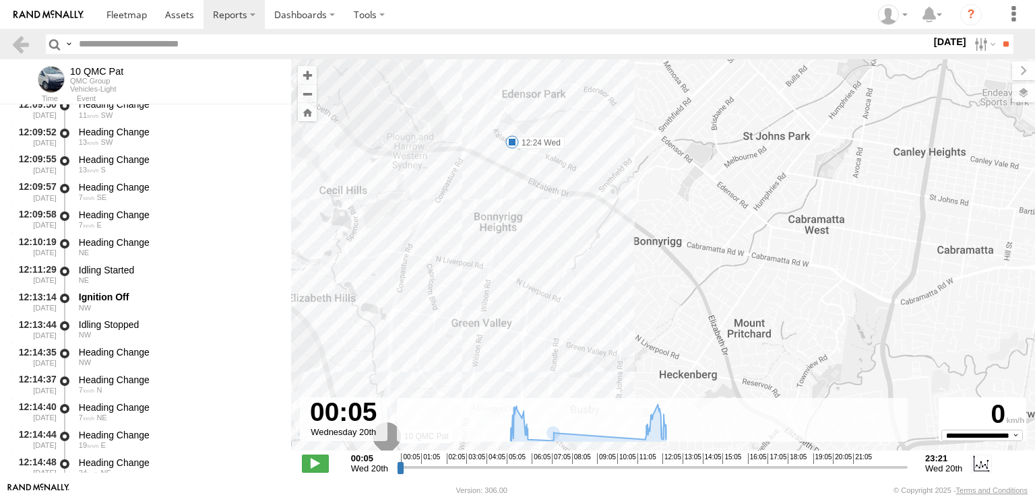
drag, startPoint x: 524, startPoint y: 346, endPoint x: 549, endPoint y: 243, distance: 106.0
click at [549, 243] on div "10 QMC Pat 07:13 Wed 12:13 Wed 12:24 Wed" at bounding box center [663, 262] width 744 height 406
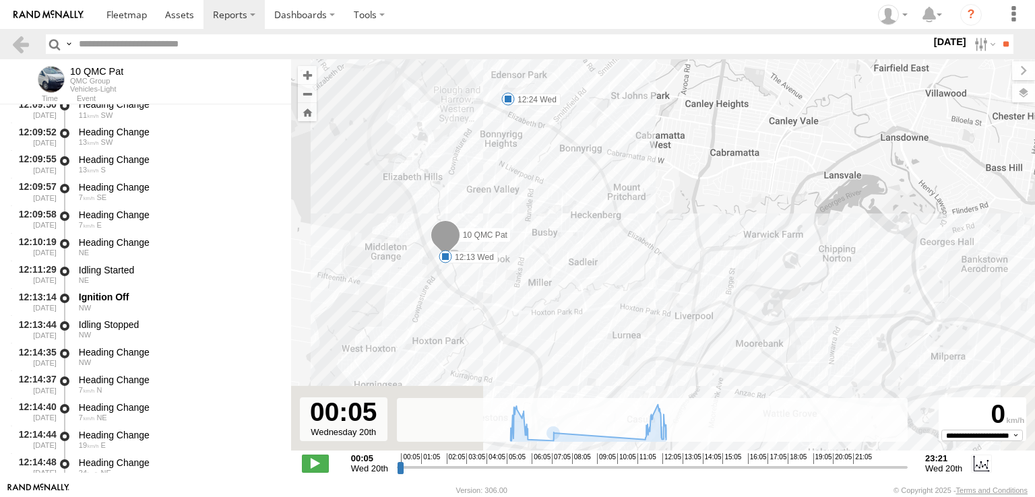
drag, startPoint x: 526, startPoint y: 270, endPoint x: 522, endPoint y: 245, distance: 25.9
click at [522, 245] on div "10 QMC Pat 07:13 Wed 12:13 Wed 12:24 Wed" at bounding box center [663, 262] width 744 height 406
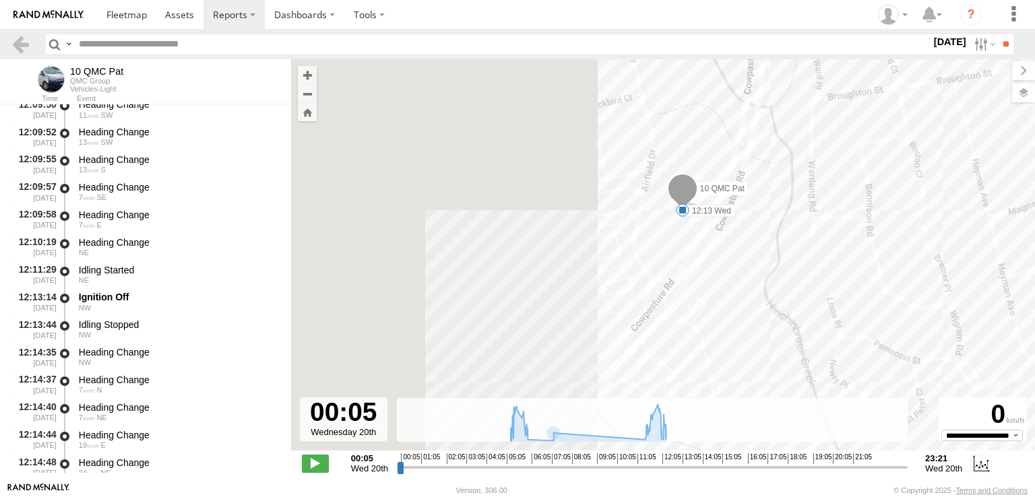
drag, startPoint x: 422, startPoint y: 231, endPoint x: 766, endPoint y: 303, distance: 351.3
click at [766, 303] on div "10 QMC Pat 07:13 Wed 12:13 Wed 12:24 Wed" at bounding box center [663, 262] width 744 height 406
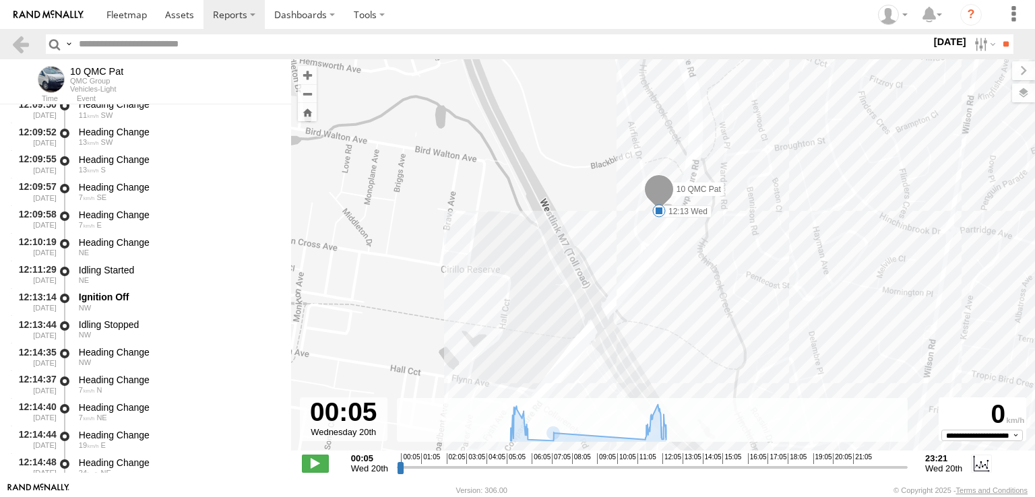
drag, startPoint x: 817, startPoint y: 306, endPoint x: 626, endPoint y: 213, distance: 212.2
click at [631, 211] on div "10 QMC Pat 07:13 Wed 12:13 Wed 12:24 Wed" at bounding box center [663, 262] width 744 height 406
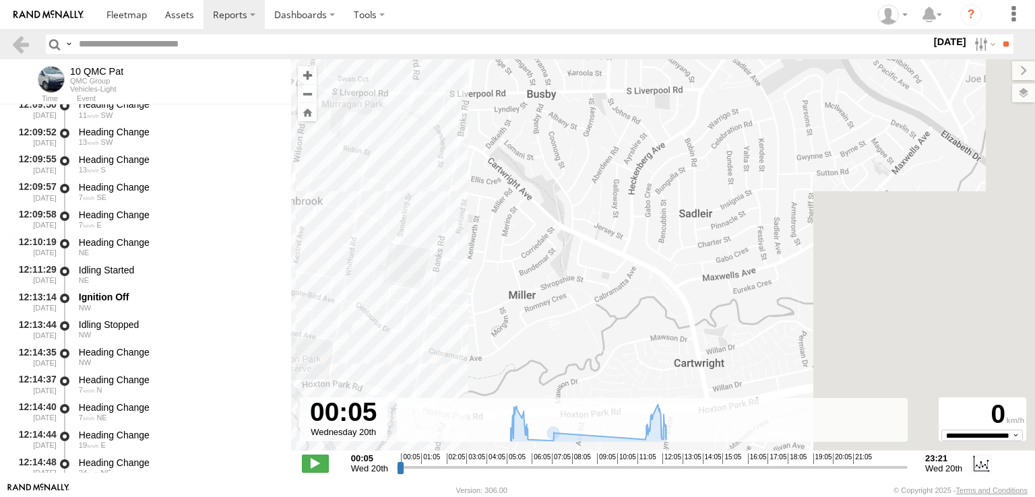
drag, startPoint x: 901, startPoint y: 283, endPoint x: 465, endPoint y: 284, distance: 435.5
click at [465, 284] on div "10 QMC Pat 07:13 Wed 12:13 Wed 12:24 Wed" at bounding box center [663, 262] width 744 height 406
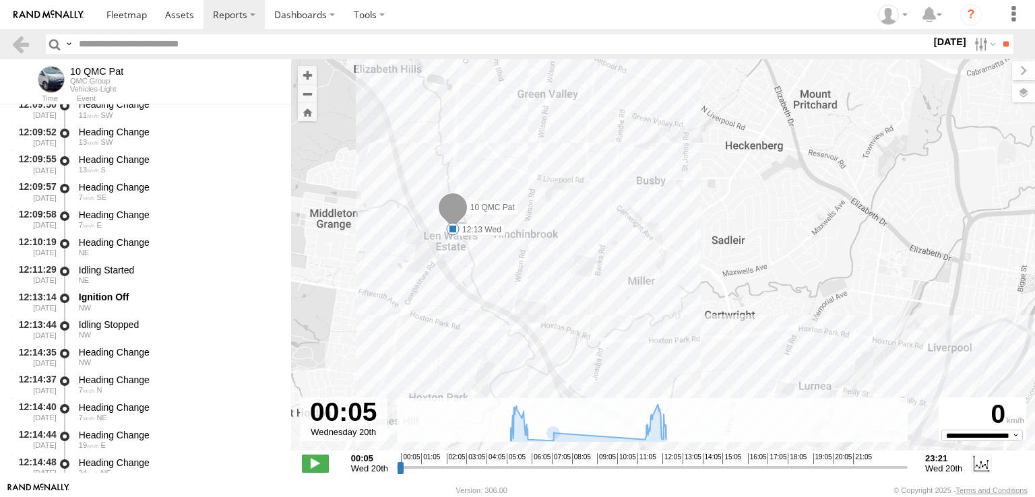
drag, startPoint x: 783, startPoint y: 292, endPoint x: 518, endPoint y: 272, distance: 266.4
click at [518, 272] on div "10 QMC Pat 07:13 Wed 12:13 Wed 12:24 Wed" at bounding box center [663, 262] width 744 height 406
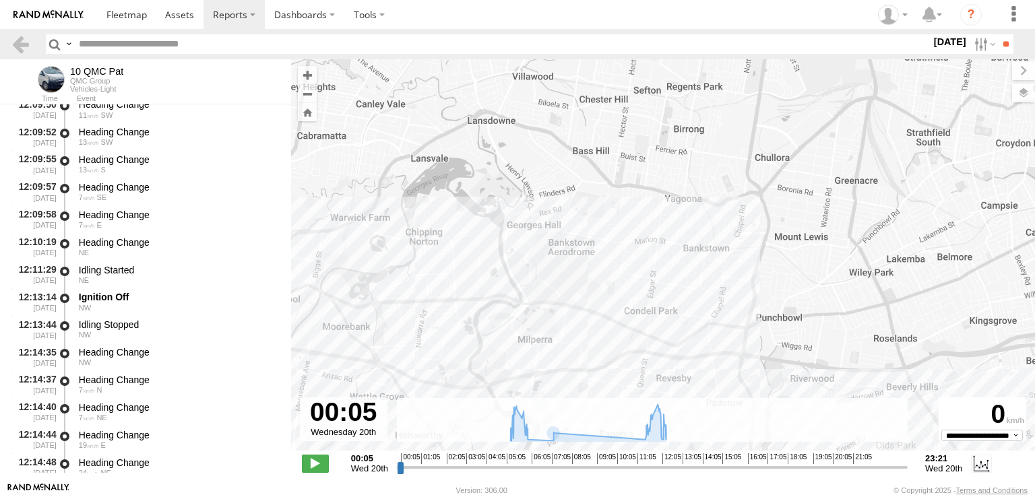
drag, startPoint x: 841, startPoint y: 280, endPoint x: 522, endPoint y: 282, distance: 318.9
click at [522, 282] on div "10 QMC Pat 07:13 Wed 12:13 Wed 12:24 Wed" at bounding box center [663, 262] width 744 height 406
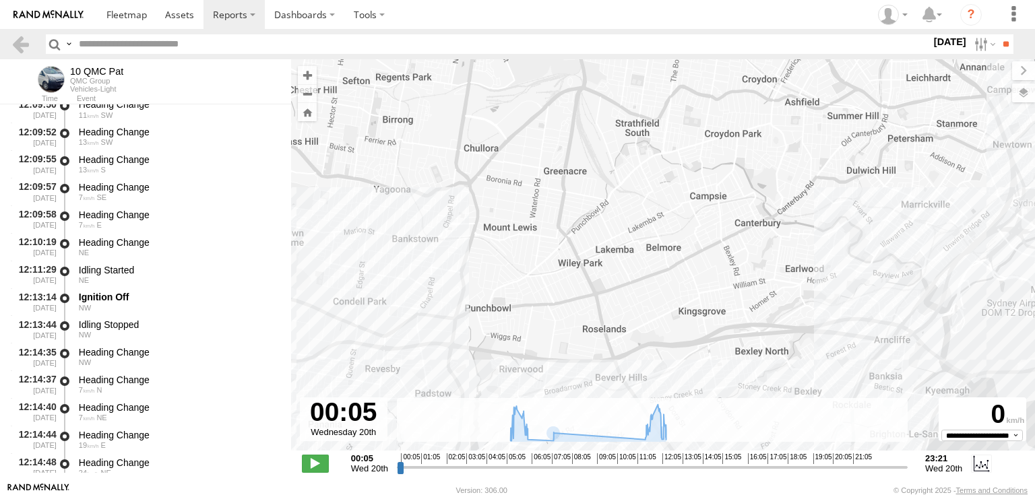
drag, startPoint x: 874, startPoint y: 278, endPoint x: 580, endPoint y: 269, distance: 294.1
click at [580, 269] on div "10 QMC Pat 07:13 Wed 12:13 Wed 12:24 Wed" at bounding box center [663, 262] width 744 height 406
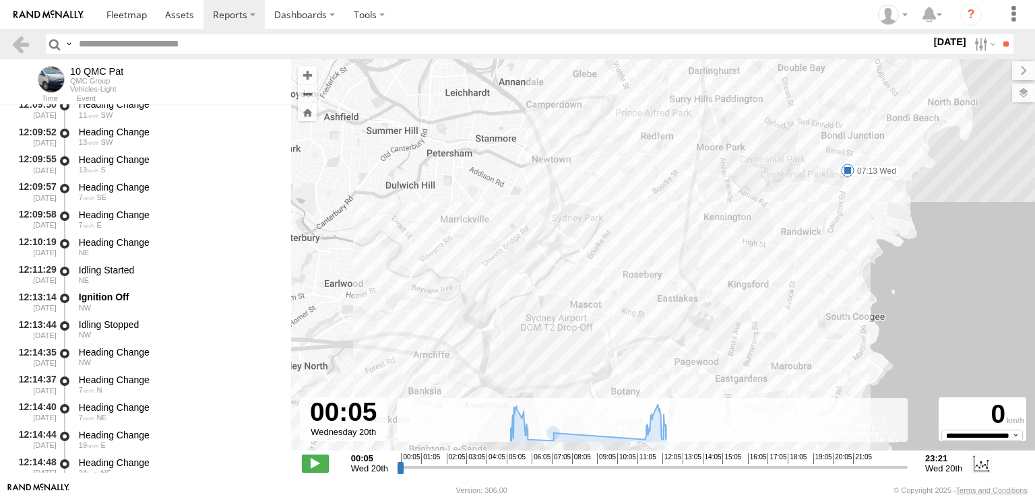
drag, startPoint x: 787, startPoint y: 279, endPoint x: 429, endPoint y: 280, distance: 358.0
click at [429, 280] on div "10 QMC Pat 07:13 Wed 12:13 Wed 12:24 Wed" at bounding box center [663, 262] width 744 height 406
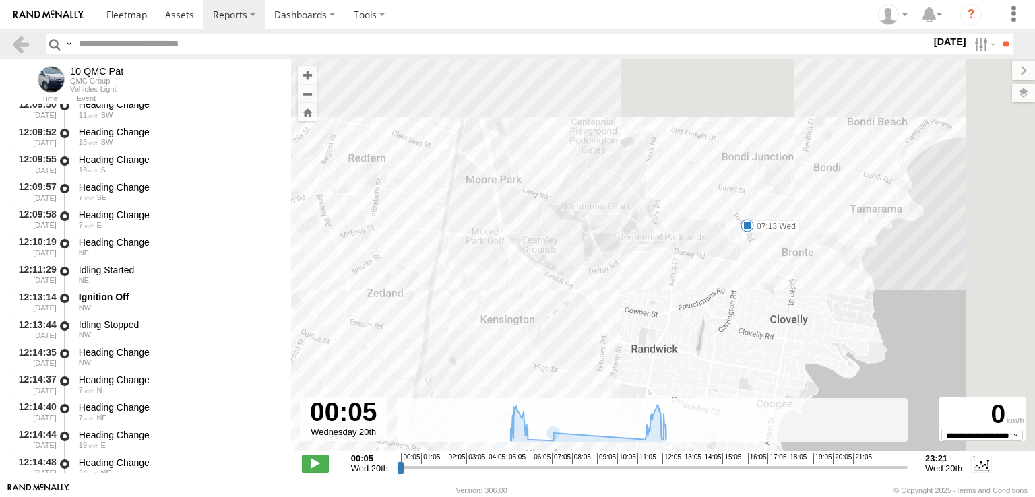
drag, startPoint x: 818, startPoint y: 212, endPoint x: 655, endPoint y: 339, distance: 207.0
click at [655, 339] on div "10 QMC Pat 07:13 Wed 12:13 Wed 12:24 Wed" at bounding box center [663, 262] width 744 height 406
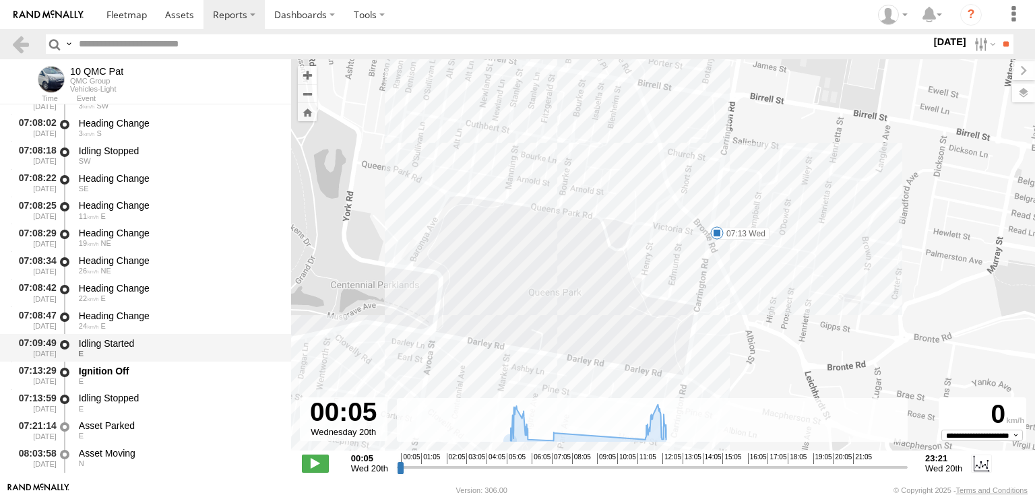
scroll to position [2249, 0]
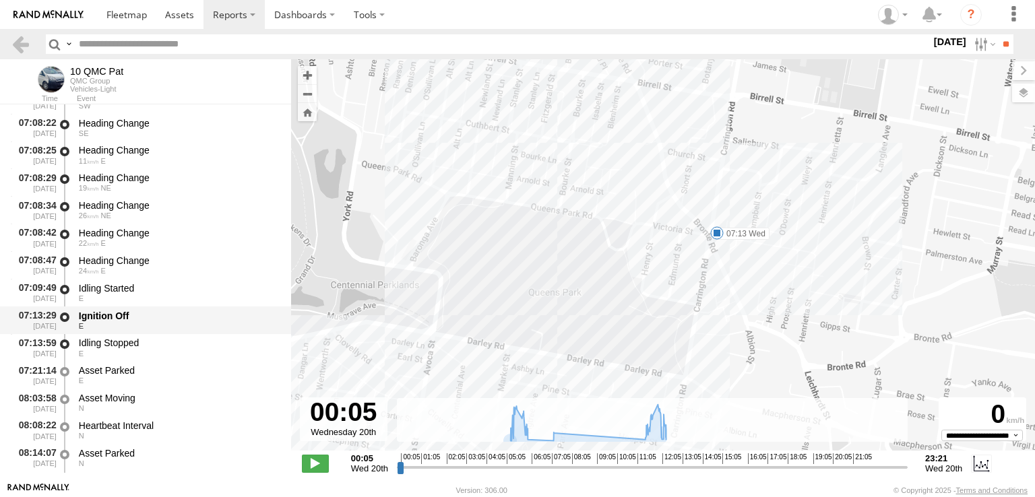
click at [142, 314] on div "Ignition Off" at bounding box center [179, 316] width 200 height 12
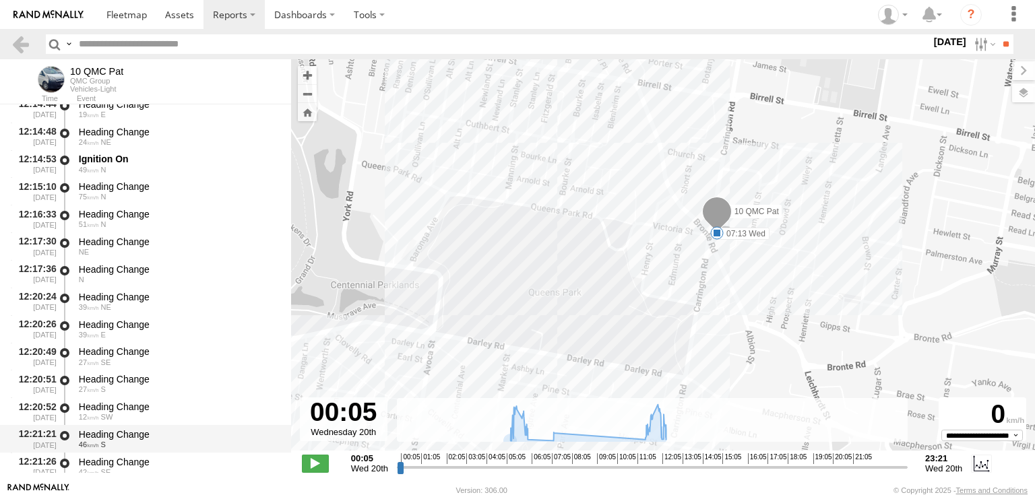
scroll to position [5013, 0]
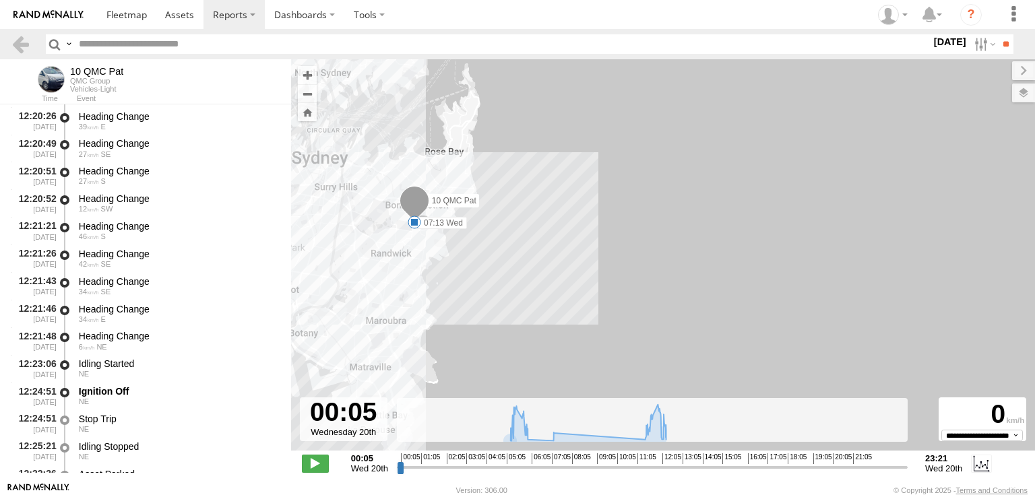
drag, startPoint x: 338, startPoint y: 230, endPoint x: 677, endPoint y: 275, distance: 342.1
drag, startPoint x: 677, startPoint y: 275, endPoint x: 686, endPoint y: 276, distance: 8.8
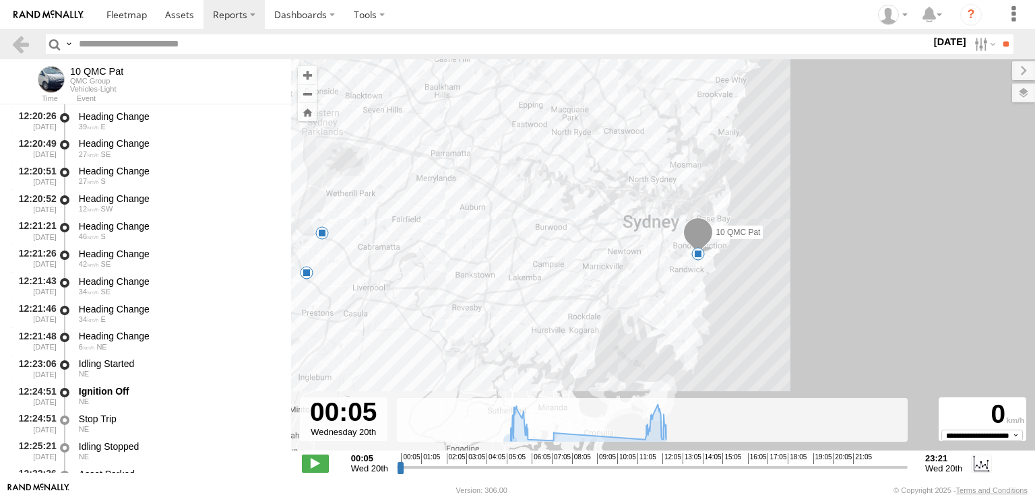
drag, startPoint x: 424, startPoint y: 260, endPoint x: 581, endPoint y: 261, distance: 157.1
click at [581, 261] on div "10 QMC Pat 07:13 Wed 12:13 Wed 12:24 Wed" at bounding box center [663, 262] width 744 height 406
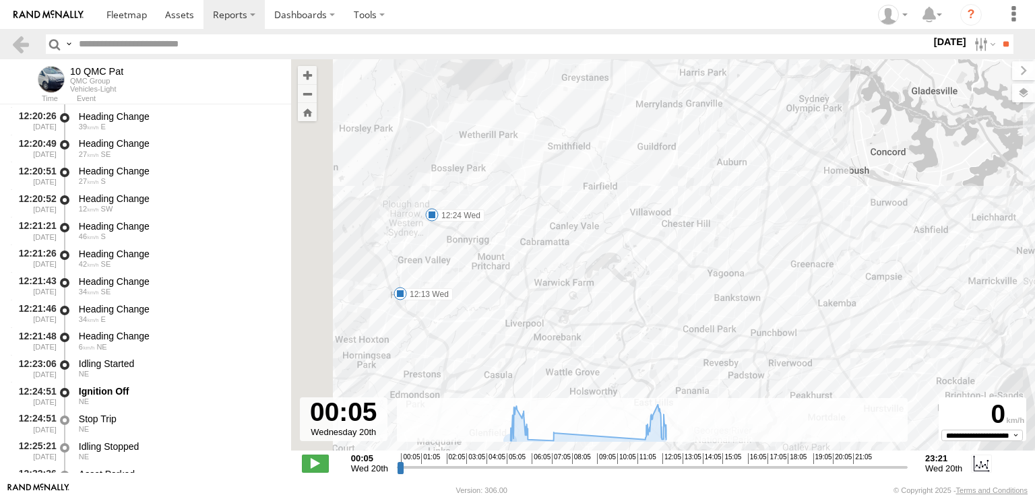
drag, startPoint x: 321, startPoint y: 231, endPoint x: 517, endPoint y: 264, distance: 198.8
click at [517, 264] on div "10 QMC Pat 07:13 Wed 12:13 Wed 12:24 Wed" at bounding box center [663, 262] width 744 height 406
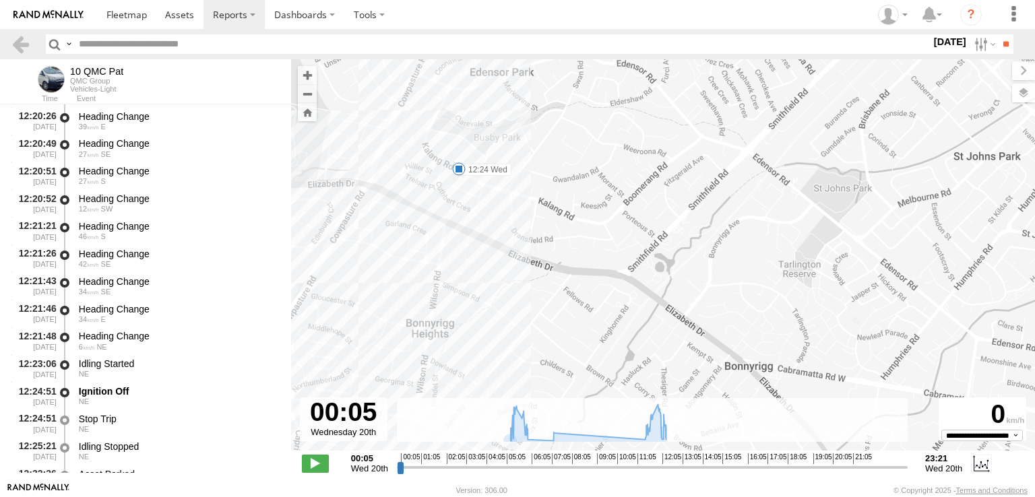
drag, startPoint x: 425, startPoint y: 204, endPoint x: 510, endPoint y: 259, distance: 101.3
click at [510, 259] on div "10 QMC Pat 07:13 Wed 12:13 Wed 12:24 Wed" at bounding box center [663, 262] width 744 height 406
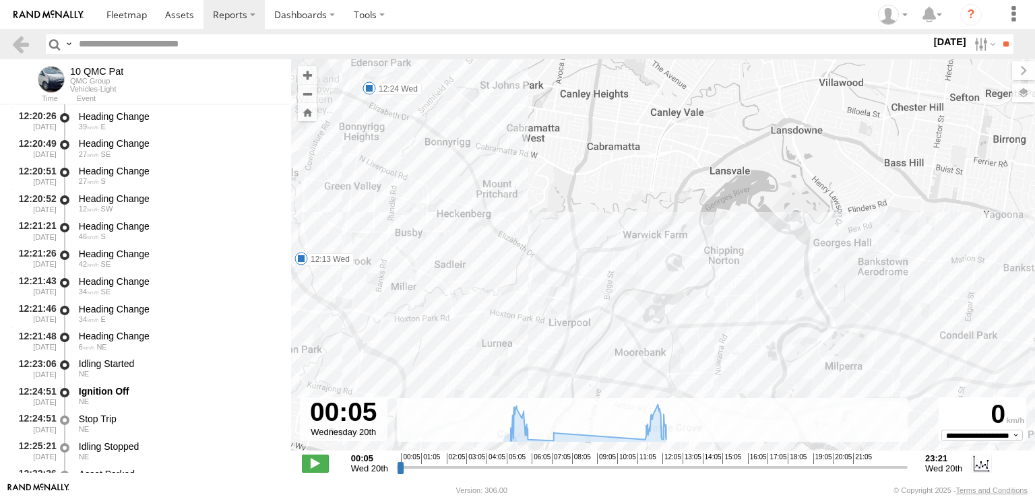
drag, startPoint x: 477, startPoint y: 264, endPoint x: 387, endPoint y: 114, distance: 175.4
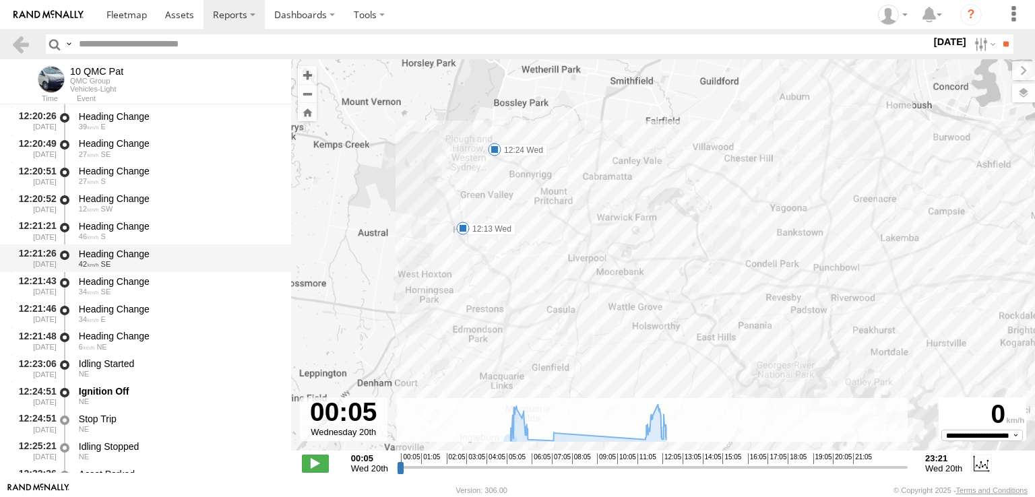
drag, startPoint x: 612, startPoint y: 222, endPoint x: 186, endPoint y: 247, distance: 426.8
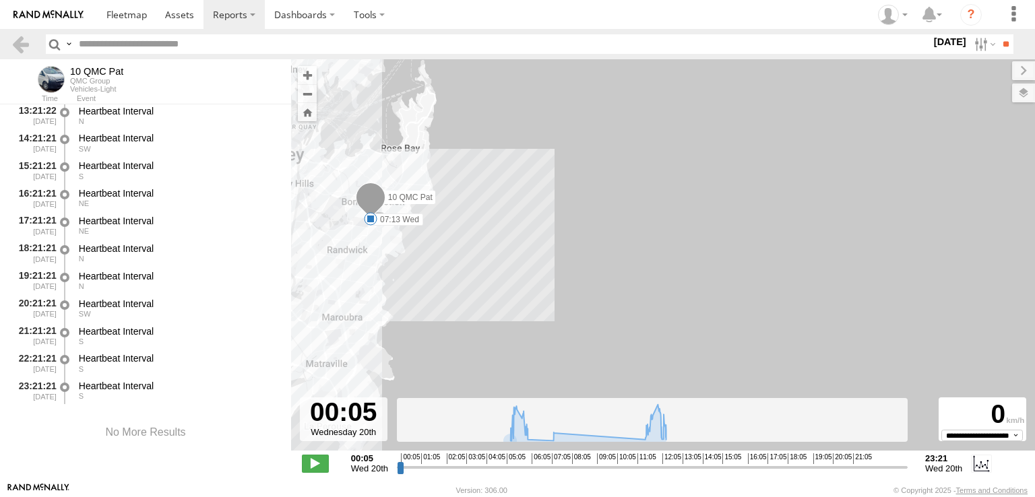
scroll to position [5418, 0]
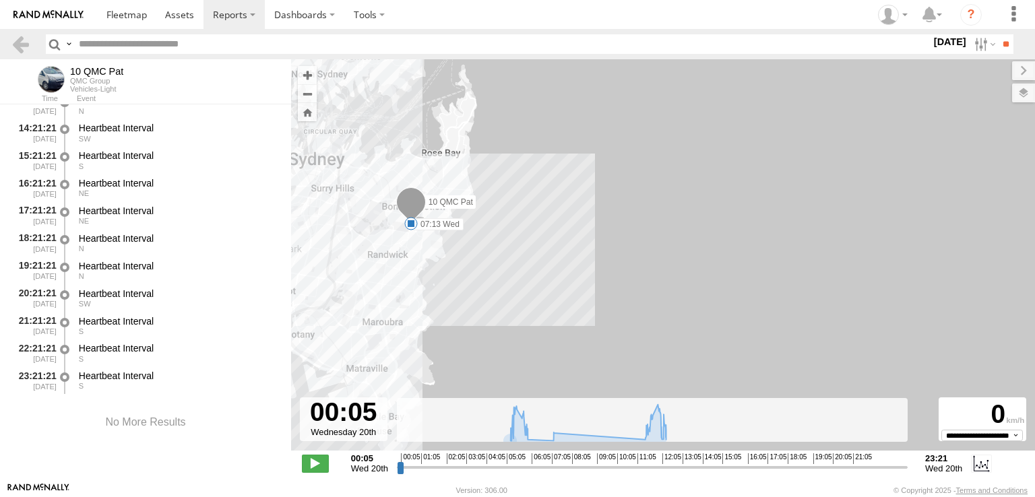
drag, startPoint x: 429, startPoint y: 248, endPoint x: 691, endPoint y: 246, distance: 261.6
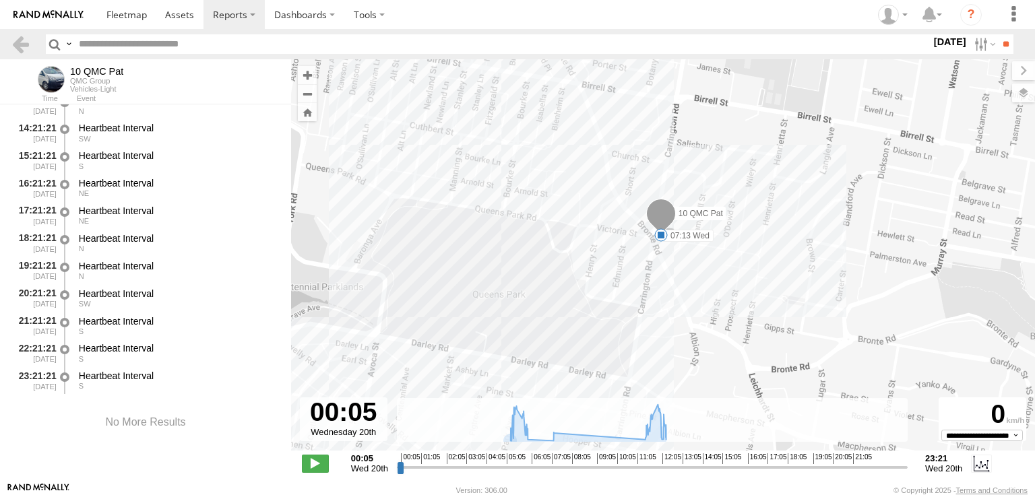
drag, startPoint x: 662, startPoint y: 186, endPoint x: 679, endPoint y: 265, distance: 80.8
click at [679, 265] on div "10 QMC Pat 07:13 Wed 12:13 Wed 12:24 Wed" at bounding box center [663, 262] width 744 height 406
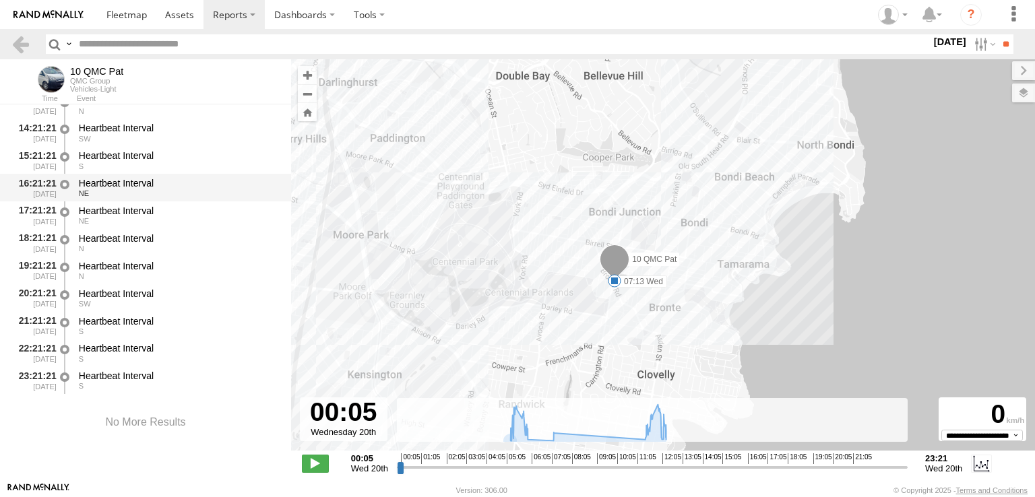
scroll to position [5216, 0]
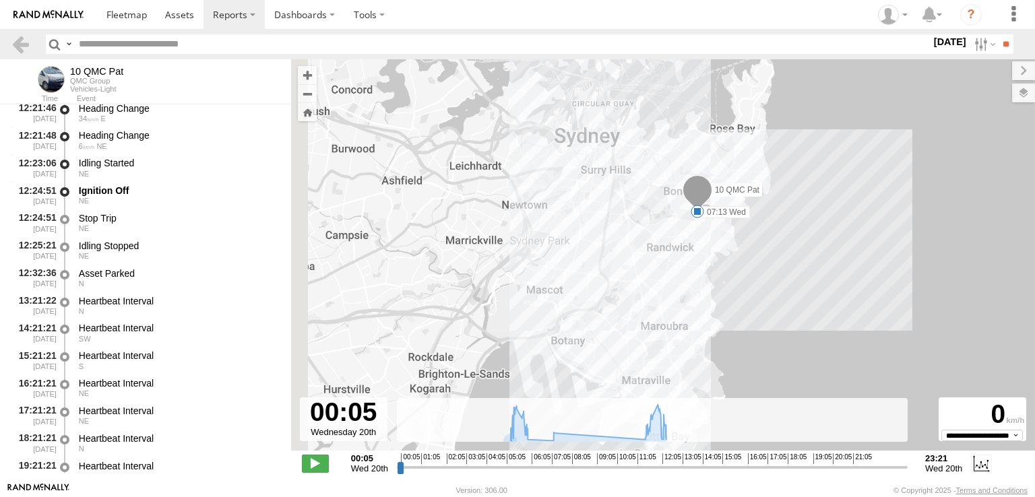
drag, startPoint x: 408, startPoint y: 272, endPoint x: 647, endPoint y: 206, distance: 248.4
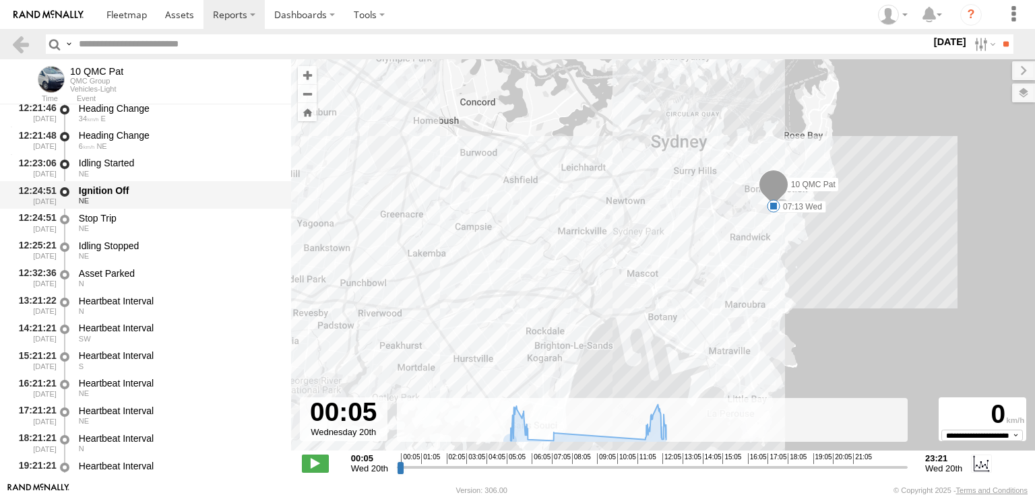
click at [106, 196] on div "Ignition Off" at bounding box center [179, 191] width 200 height 12
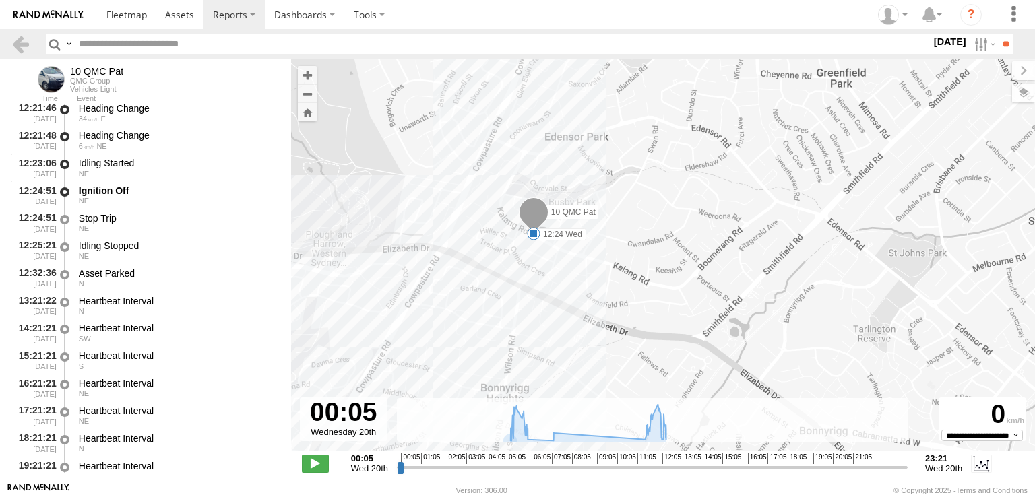
drag, startPoint x: 588, startPoint y: 219, endPoint x: 477, endPoint y: 306, distance: 140.7
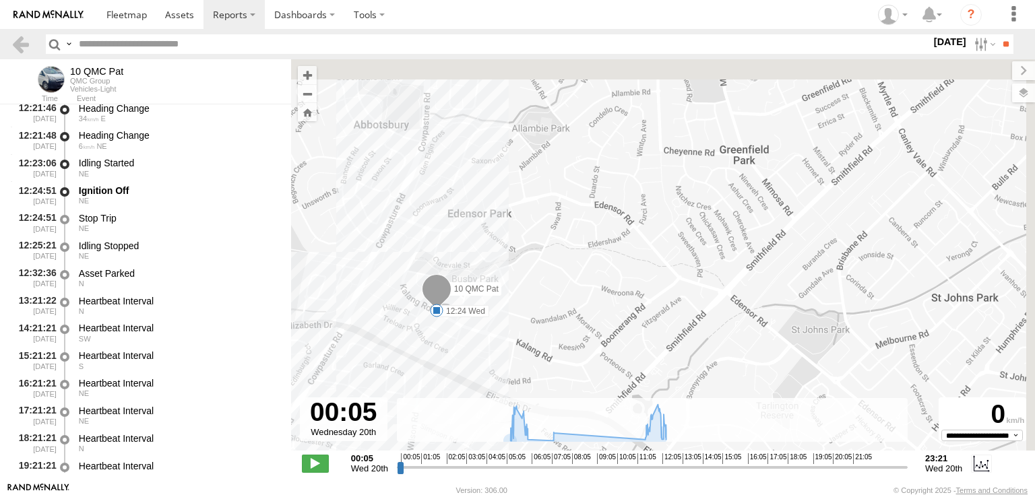
drag, startPoint x: 582, startPoint y: 269, endPoint x: 482, endPoint y: 350, distance: 129.0
click at [482, 350] on div "10 QMC Pat 07:13 Wed 12:13 Wed 12:24 Wed" at bounding box center [663, 262] width 744 height 406
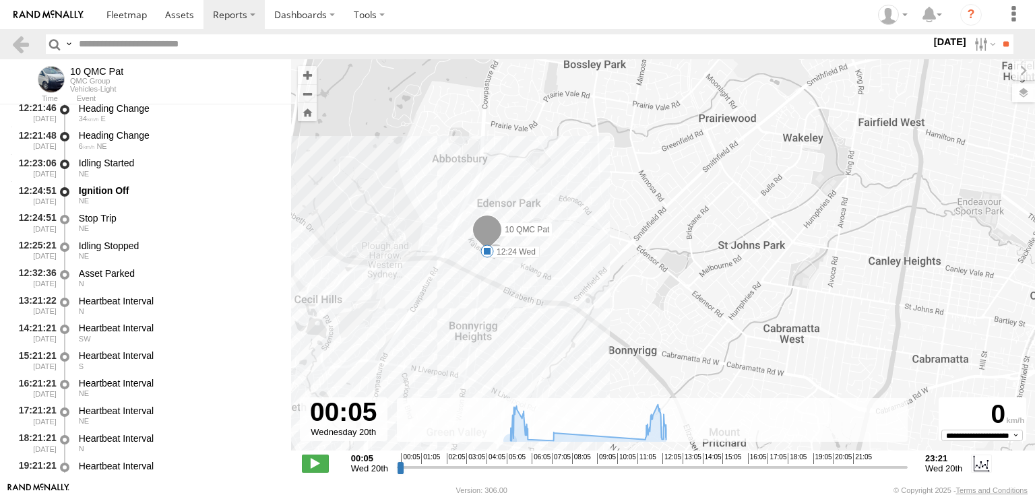
drag, startPoint x: 644, startPoint y: 319, endPoint x: 673, endPoint y: 266, distance: 60.6
click at [673, 266] on div "10 QMC Pat 07:13 Wed 12:13 Wed 12:24 Wed" at bounding box center [663, 262] width 744 height 406
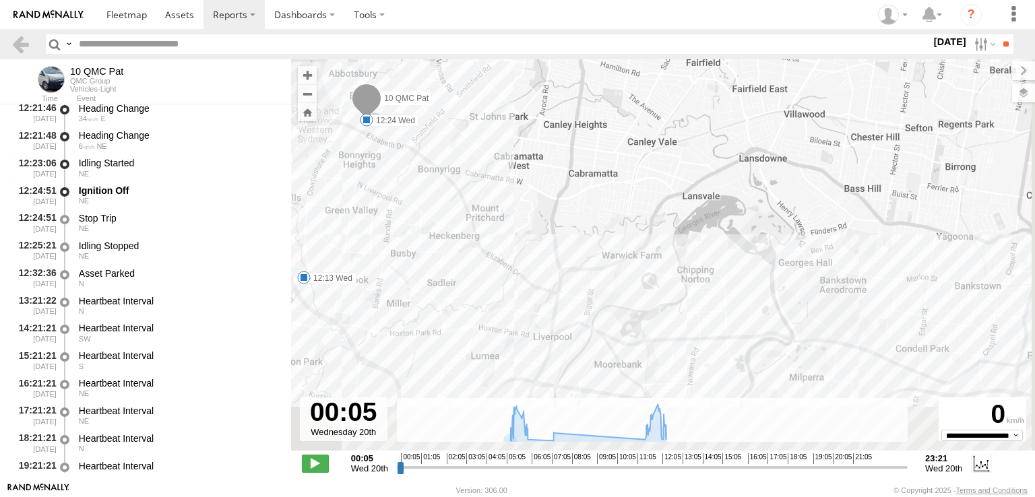
drag, startPoint x: 530, startPoint y: 273, endPoint x: 413, endPoint y: 146, distance: 172.7
click at [413, 146] on div "10 QMC Pat 07:13 Wed 12:13 Wed 12:24 Wed" at bounding box center [663, 262] width 744 height 406
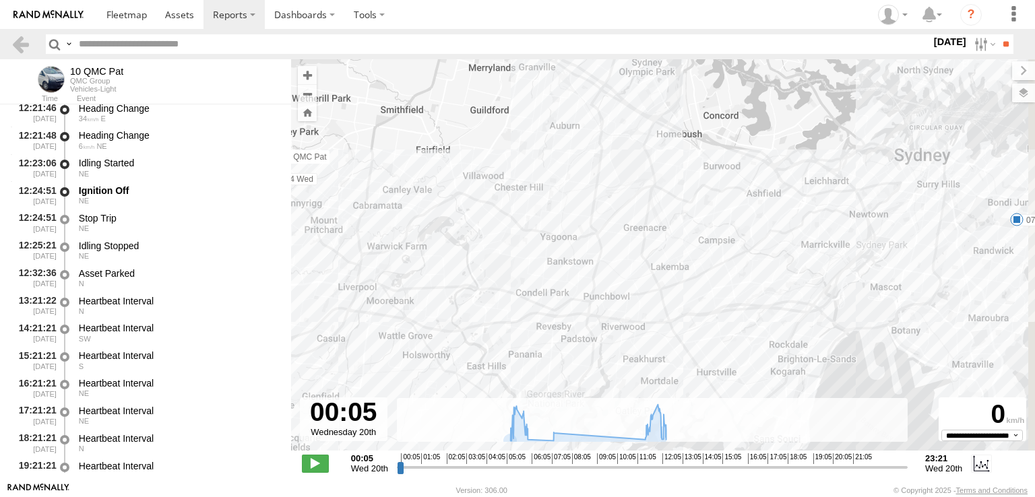
drag, startPoint x: 637, startPoint y: 198, endPoint x: 499, endPoint y: 234, distance: 142.7
click at [499, 234] on div "10 QMC Pat 07:13 Wed 12:13 Wed 12:24 Wed" at bounding box center [663, 262] width 744 height 406
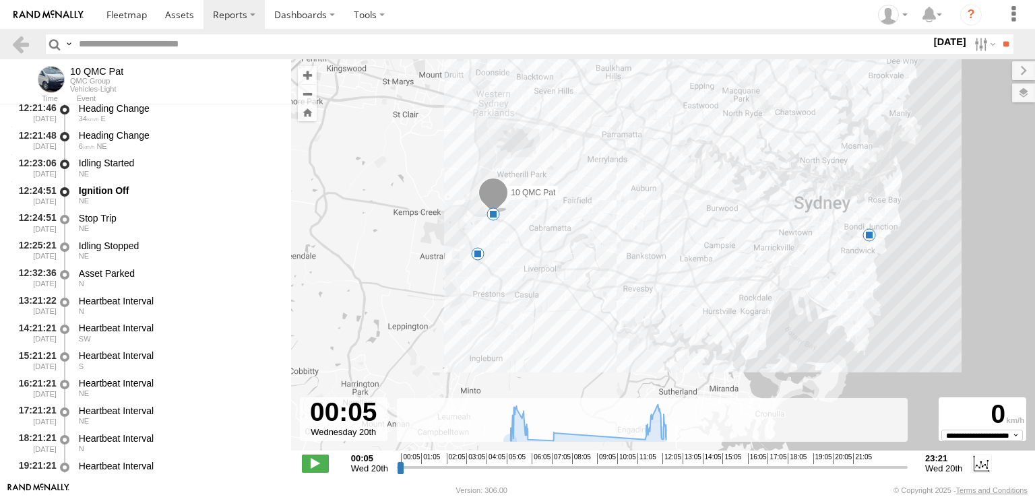
drag, startPoint x: 528, startPoint y: 227, endPoint x: 604, endPoint y: 240, distance: 76.6
click at [604, 240] on div "10 QMC Pat 07:13 Wed 12:13 Wed 12:24 Wed" at bounding box center [663, 262] width 744 height 406
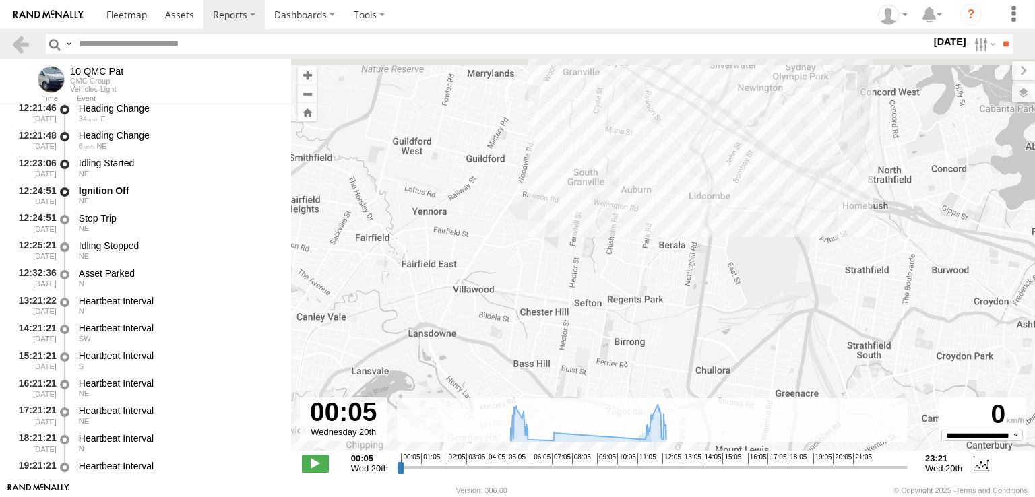
drag, startPoint x: 699, startPoint y: 102, endPoint x: 679, endPoint y: 185, distance: 85.2
click at [679, 185] on div "10 QMC Pat 07:13 Wed 12:13 Wed 12:24 Wed" at bounding box center [663, 262] width 744 height 406
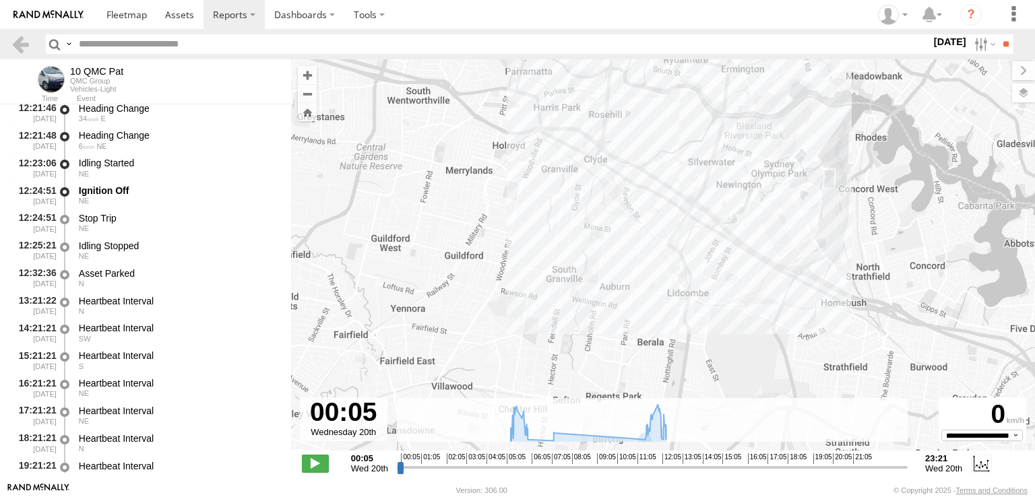
click at [673, 171] on div "10 QMC Pat 07:13 Wed 12:13 Wed 12:24 Wed" at bounding box center [663, 262] width 744 height 406
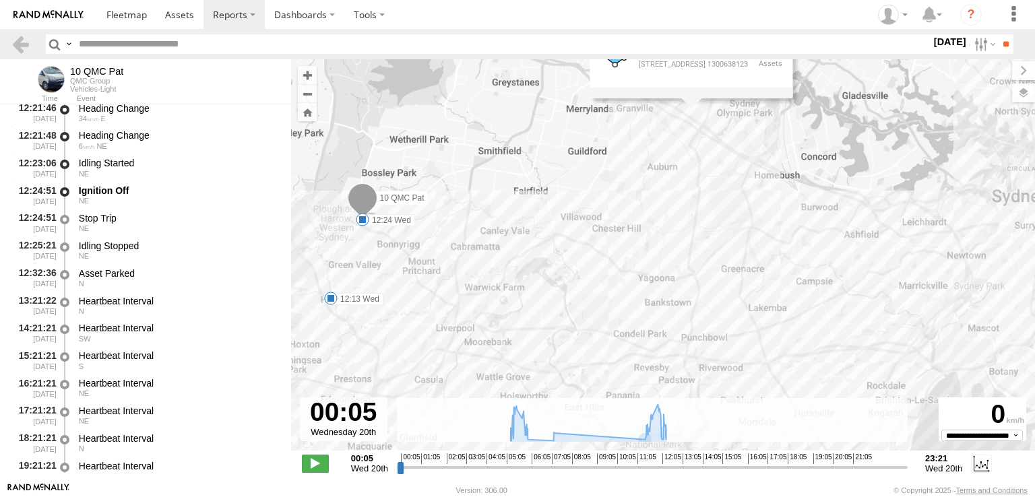
drag, startPoint x: 543, startPoint y: 249, endPoint x: 622, endPoint y: 171, distance: 111.1
click at [624, 168] on div "10 QMC Pat 07:13 Wed 12:13 Wed 12:24 Wed MET Recycling 134 Carnarvon st 1300638…" at bounding box center [663, 262] width 744 height 406
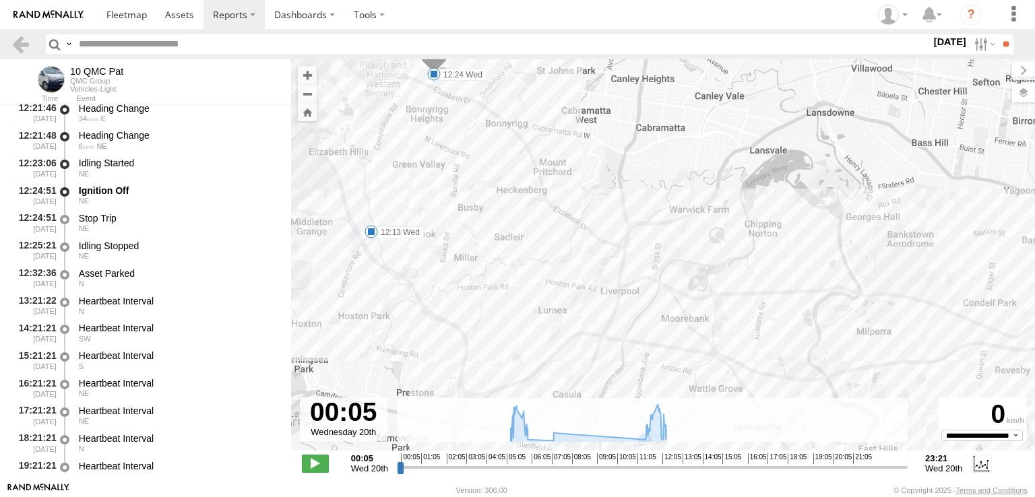
drag, startPoint x: 415, startPoint y: 191, endPoint x: 520, endPoint y: 105, distance: 136.6
click at [520, 105] on div "10 QMC Pat 07:13 Wed 12:13 Wed 12:24 Wed MET Recycling 134 Carnarvon st 1300638…" at bounding box center [663, 262] width 744 height 406
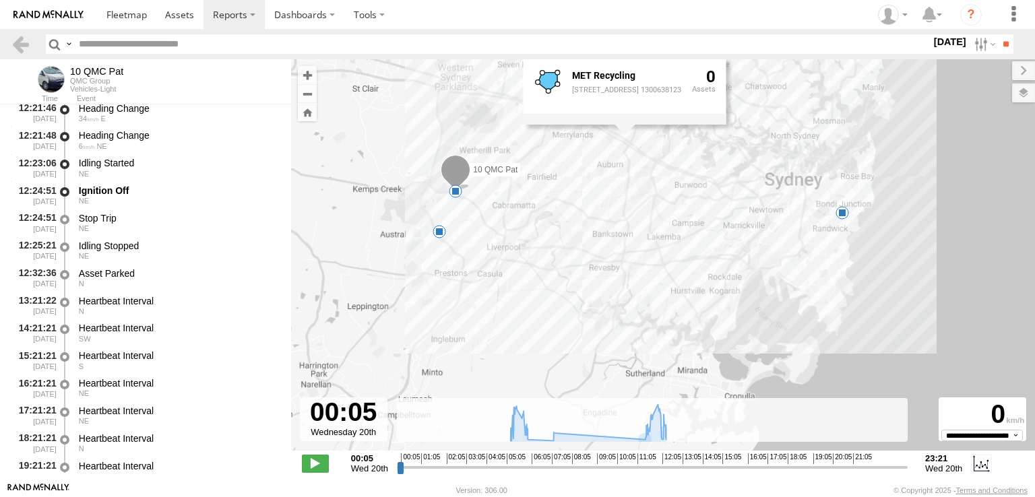
drag, startPoint x: 485, startPoint y: 164, endPoint x: 469, endPoint y: 198, distance: 37.4
click at [469, 198] on div "10 QMC Pat 07:13 Wed 12:13 Wed 12:24 Wed MET Recycling 134 Carnarvon st 1300638…" at bounding box center [663, 262] width 744 height 406
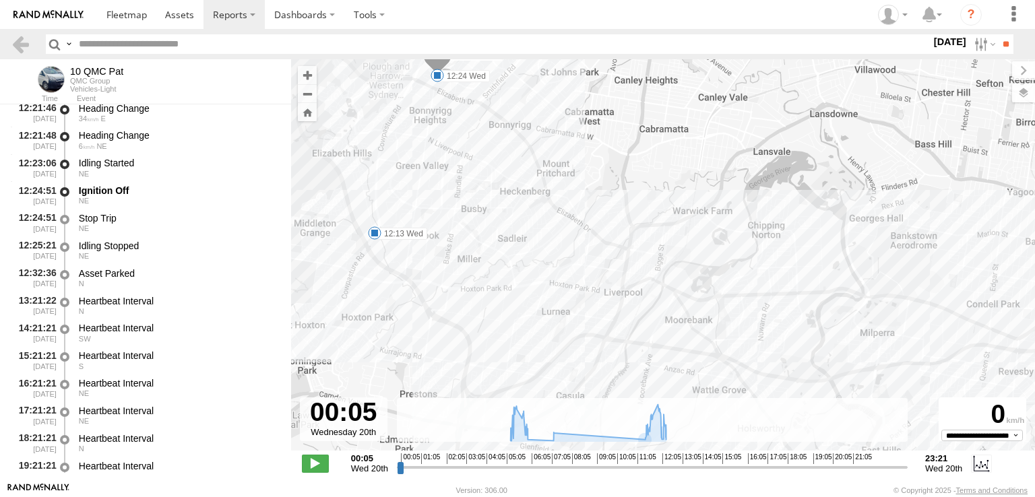
drag, startPoint x: 582, startPoint y: 274, endPoint x: 458, endPoint y: 131, distance: 188.7
click at [458, 131] on div "10 QMC Pat 07:13 Wed 12:13 Wed 12:24 Wed MET Recycling 134 Carnarvon st 1300638…" at bounding box center [663, 262] width 744 height 406
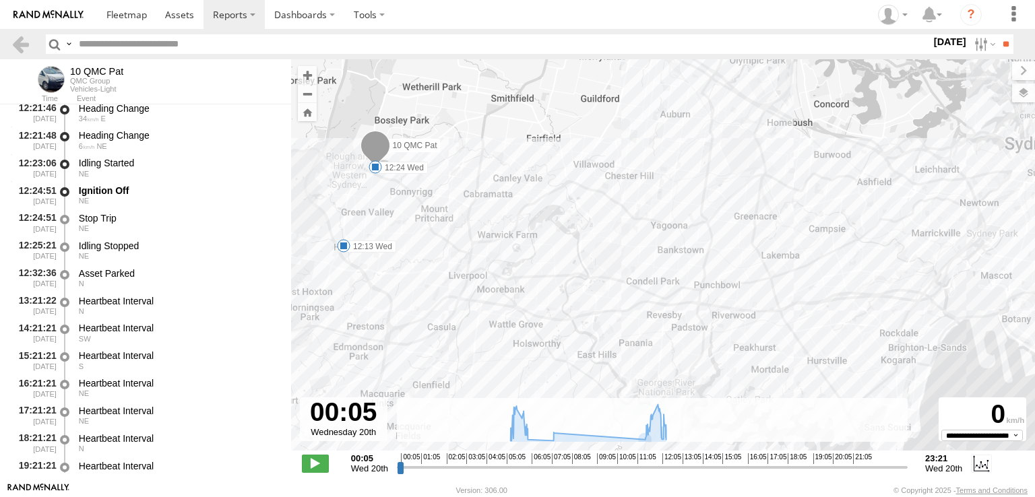
drag, startPoint x: 557, startPoint y: 179, endPoint x: 464, endPoint y: 246, distance: 114.9
click at [464, 246] on div "10 QMC Pat 07:13 Wed 12:13 Wed 12:24 Wed MET Recycling 134 Carnarvon st 1300638…" at bounding box center [663, 262] width 744 height 406
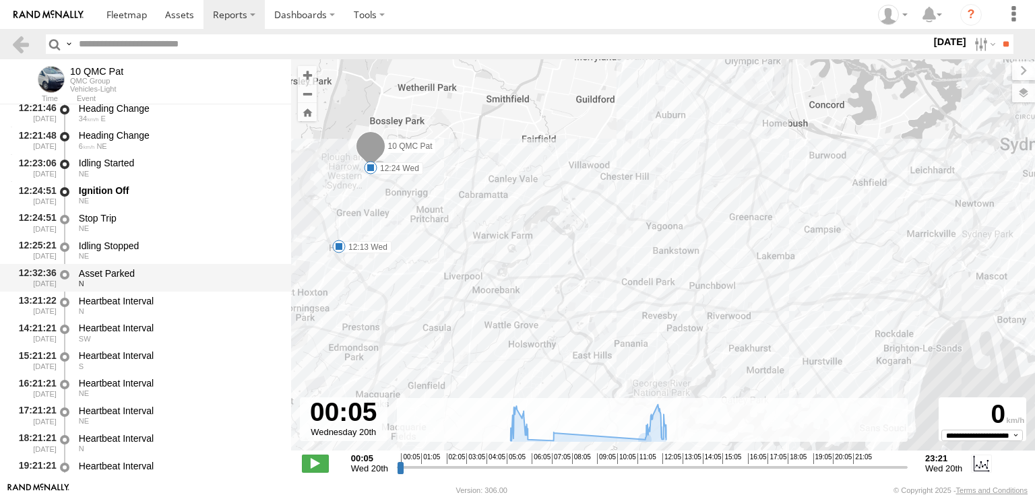
scroll to position [5148, 0]
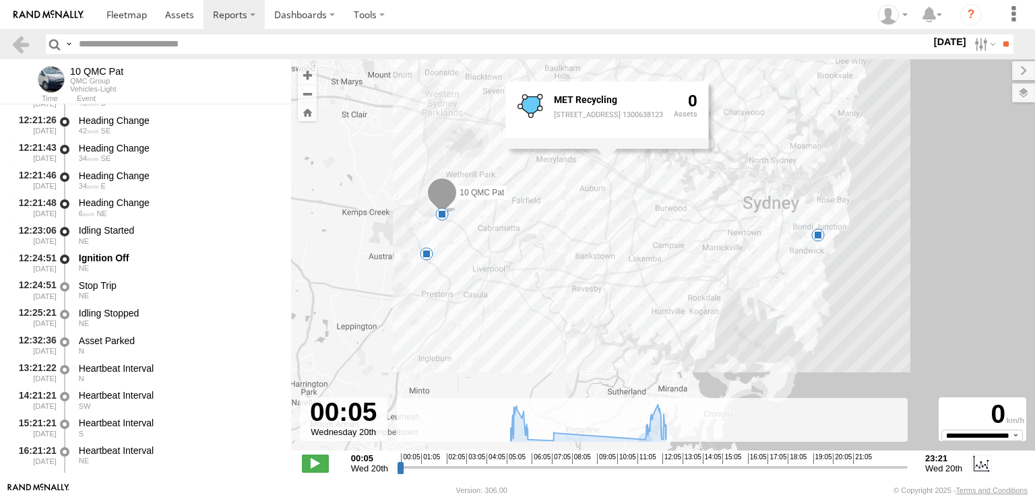
drag, startPoint x: 620, startPoint y: 216, endPoint x: 634, endPoint y: 243, distance: 30.1
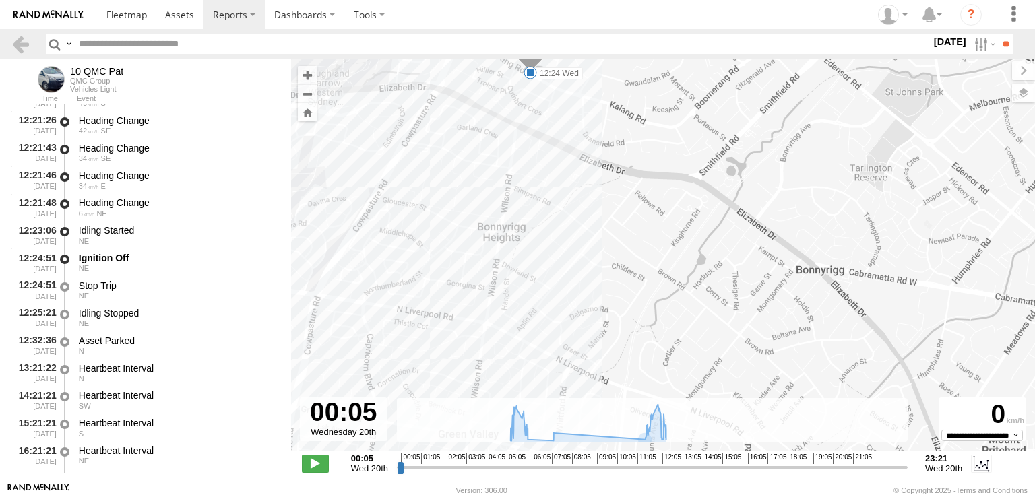
drag, startPoint x: 528, startPoint y: 230, endPoint x: 502, endPoint y: 246, distance: 30.3
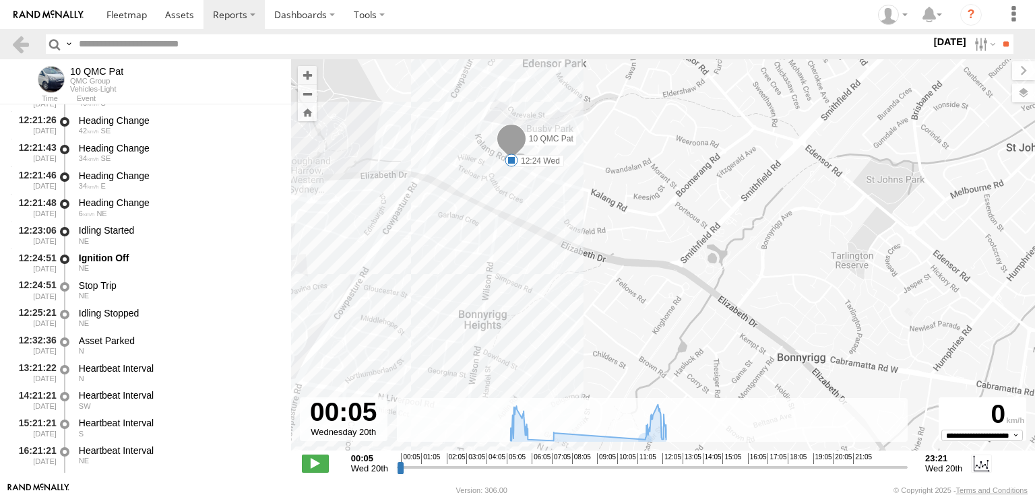
drag, startPoint x: 502, startPoint y: 187, endPoint x: 483, endPoint y: 286, distance: 100.9
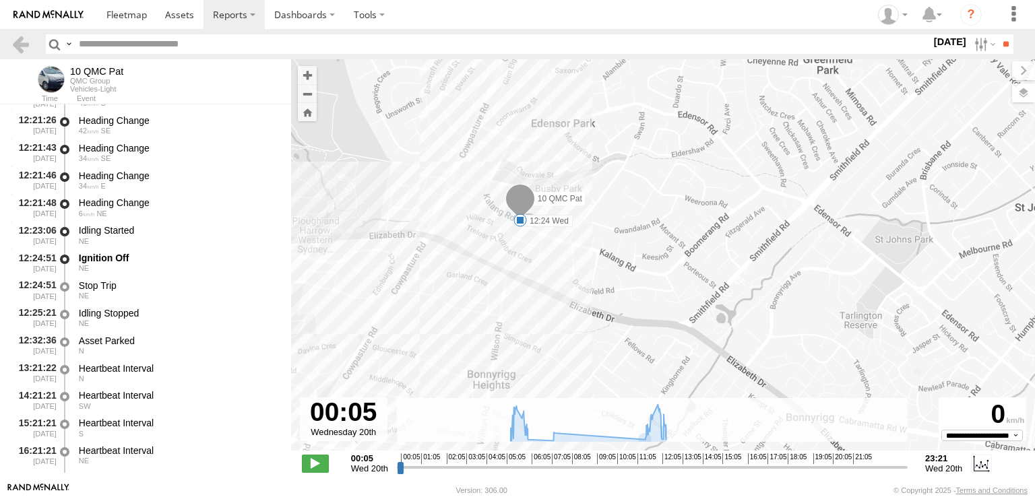
drag, startPoint x: 501, startPoint y: 195, endPoint x: 510, endPoint y: 255, distance: 60.6
click at [510, 255] on div "10 QMC Pat 07:13 Wed 12:13 Wed 12:24 Wed MET Recycling 134 Carnarvon st 1300638…" at bounding box center [663, 262] width 744 height 406
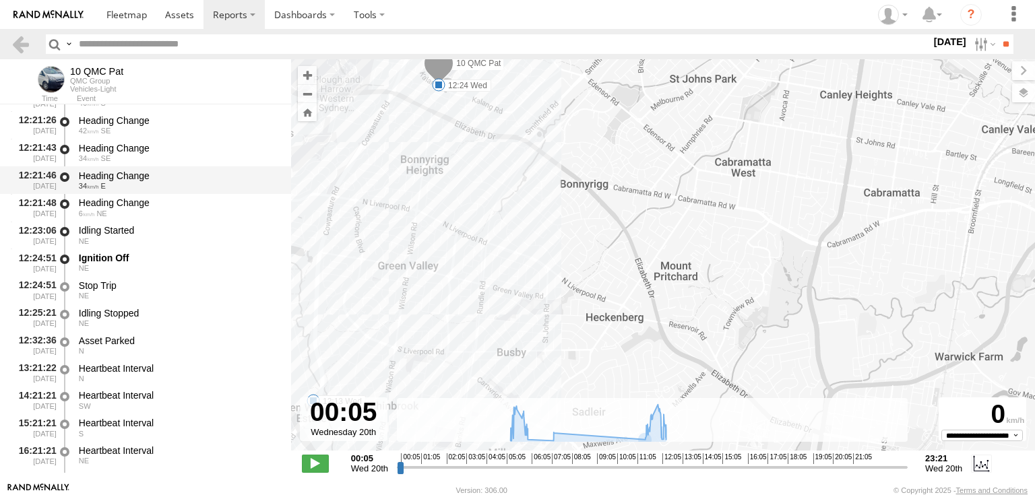
drag, startPoint x: 444, startPoint y: 276, endPoint x: 284, endPoint y: 187, distance: 182.0
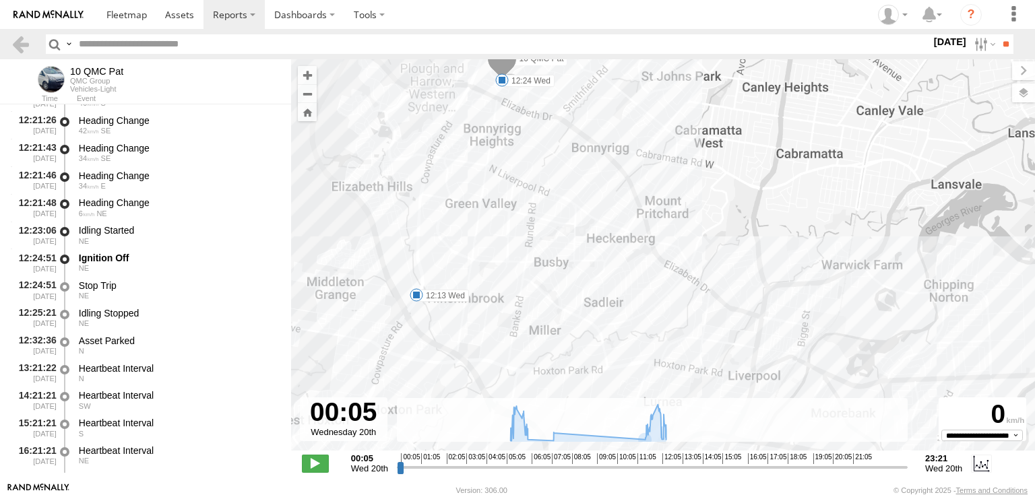
drag, startPoint x: 479, startPoint y: 229, endPoint x: 543, endPoint y: 157, distance: 96.4
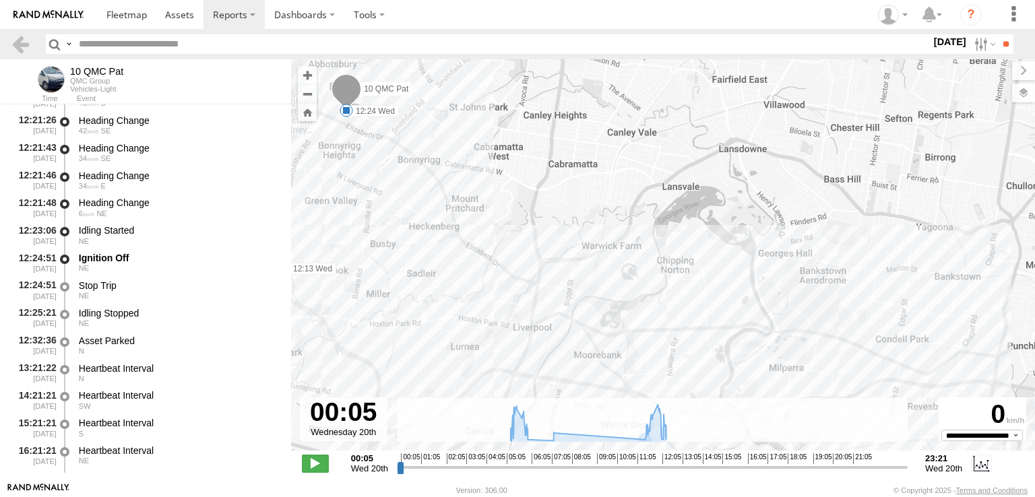
drag, startPoint x: 578, startPoint y: 219, endPoint x: 446, endPoint y: 208, distance: 132.6
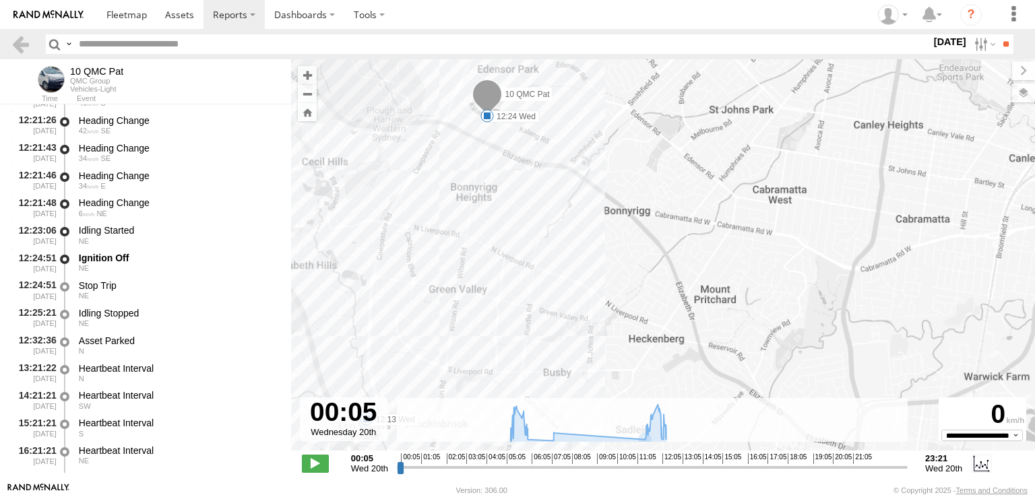
drag, startPoint x: 384, startPoint y: 174, endPoint x: 504, endPoint y: 272, distance: 155.2
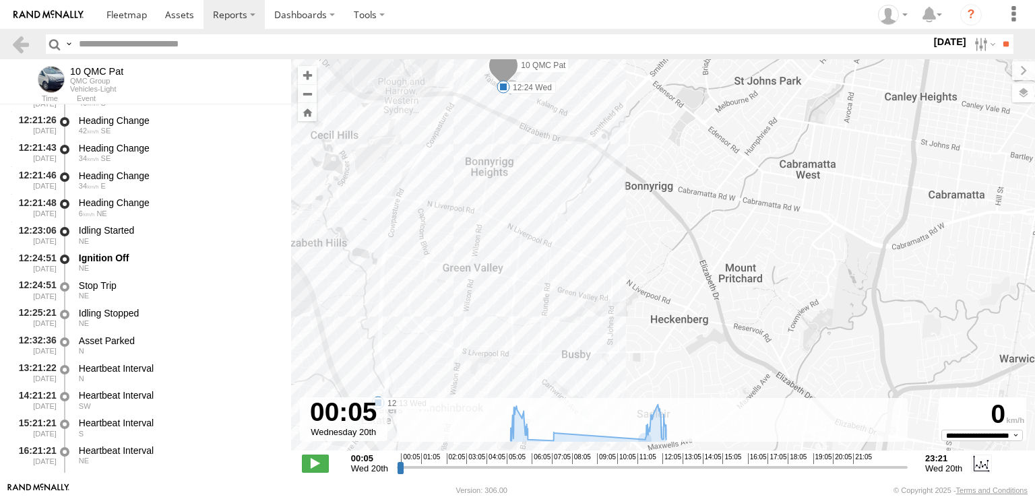
drag, startPoint x: 504, startPoint y: 272, endPoint x: 533, endPoint y: 233, distance: 48.7
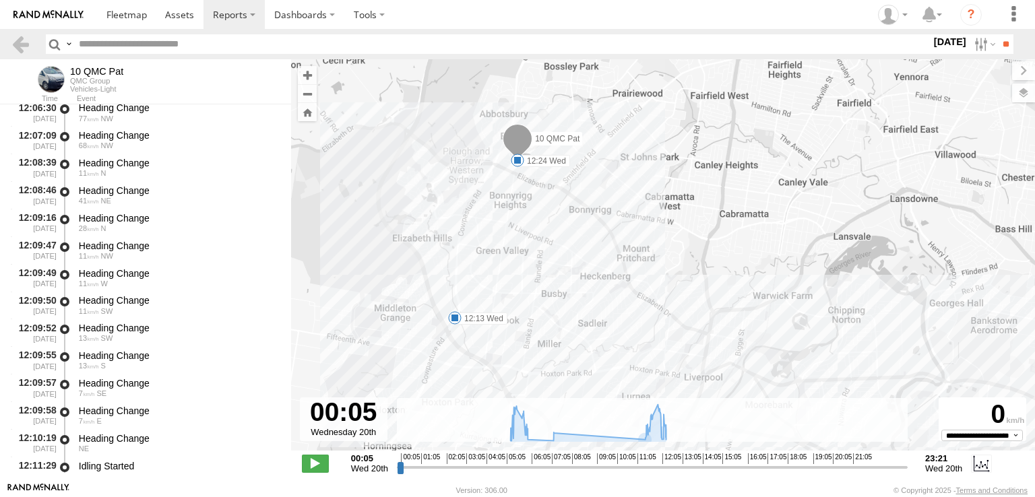
scroll to position [4137, 0]
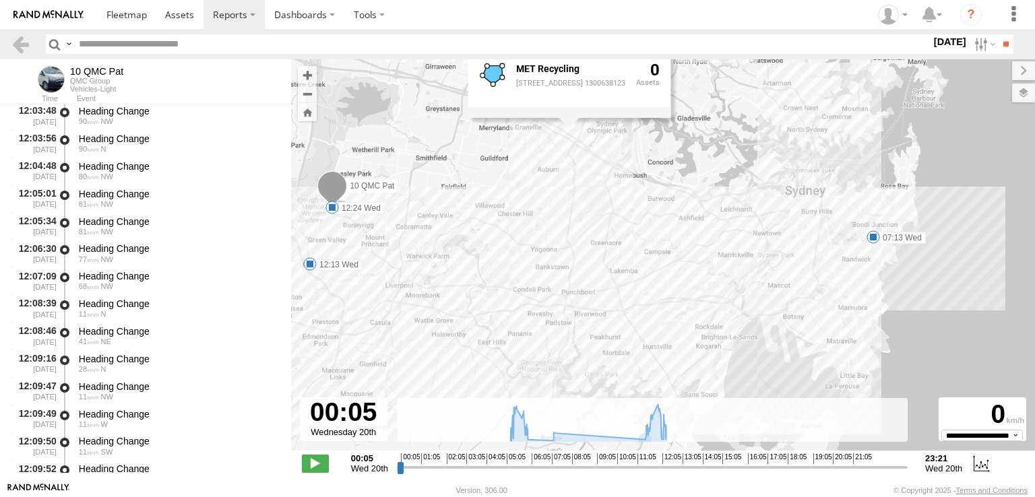
drag, startPoint x: 557, startPoint y: 251, endPoint x: 380, endPoint y: 255, distance: 176.7
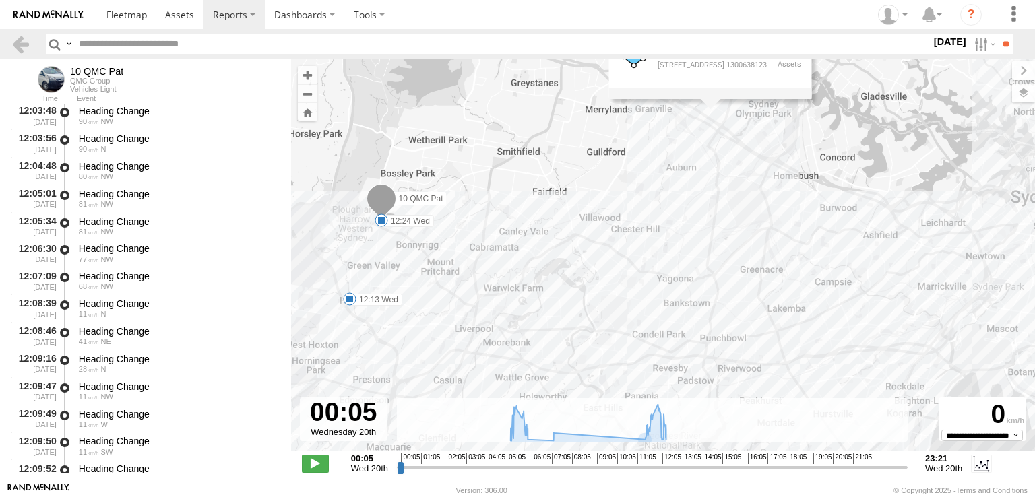
drag, startPoint x: 362, startPoint y: 220, endPoint x: 542, endPoint y: 255, distance: 183.4
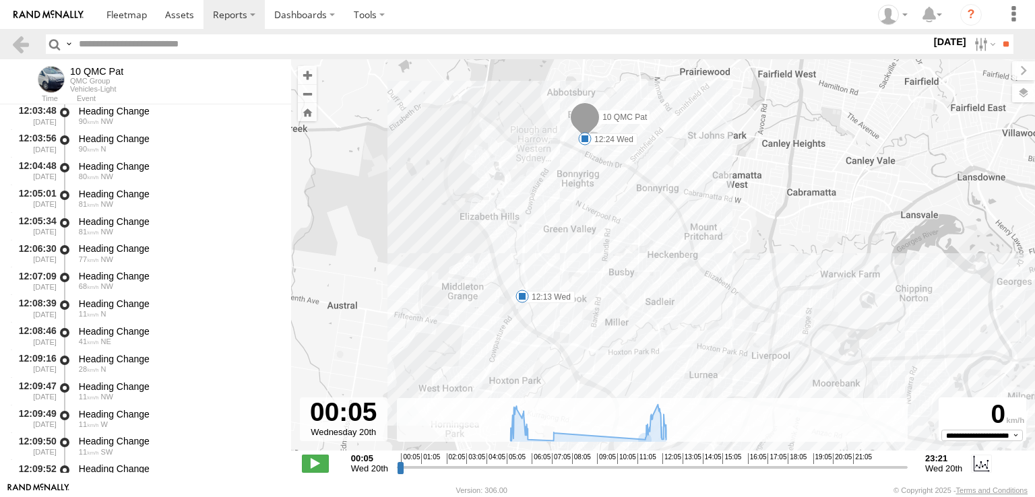
drag, startPoint x: 391, startPoint y: 238, endPoint x: 611, endPoint y: 172, distance: 229.5
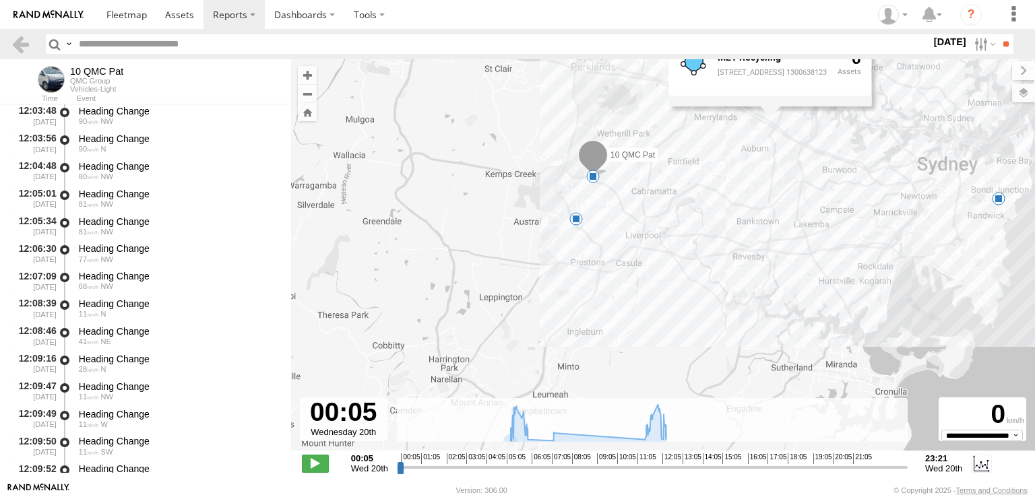
drag, startPoint x: 623, startPoint y: 200, endPoint x: 585, endPoint y: 196, distance: 38.0
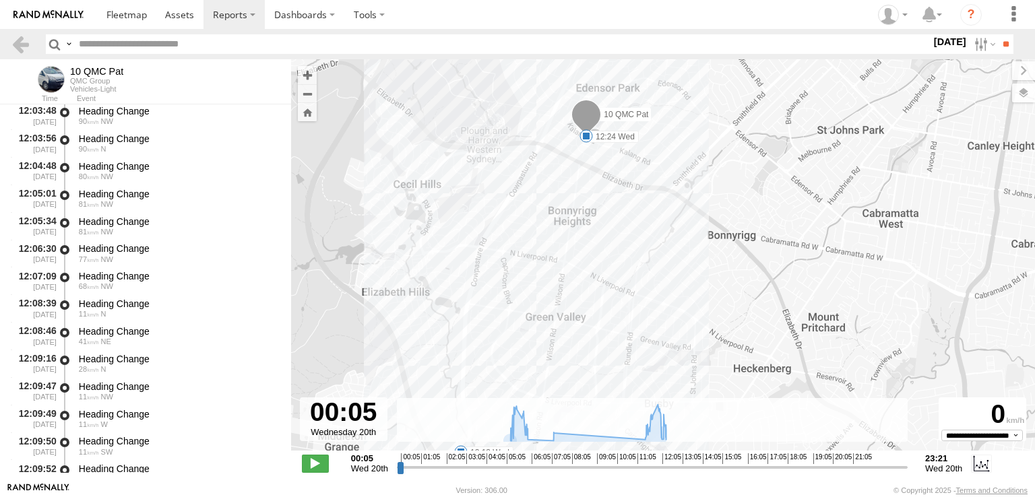
drag, startPoint x: 667, startPoint y: 165, endPoint x: 604, endPoint y: 254, distance: 109.2
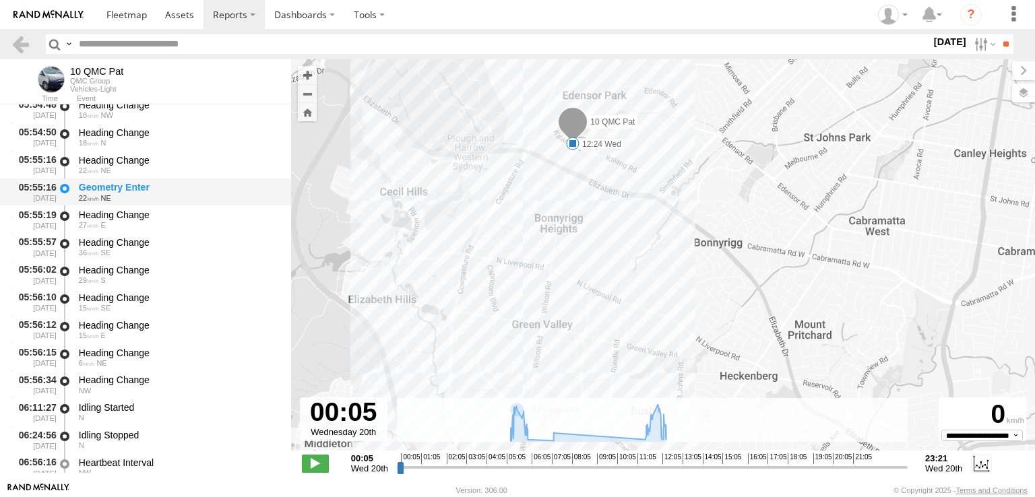
scroll to position [1643, 0]
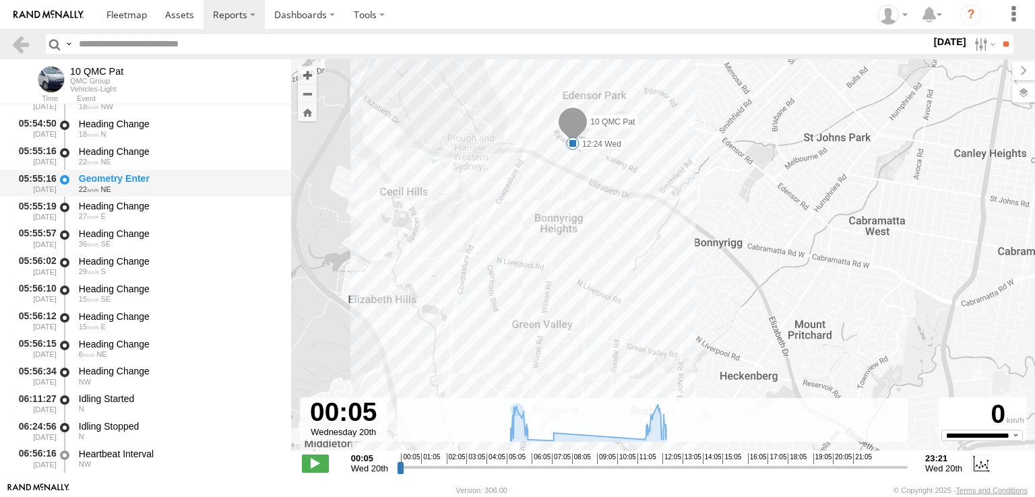
click at [151, 323] on div "Heading Change" at bounding box center [179, 317] width 200 height 12
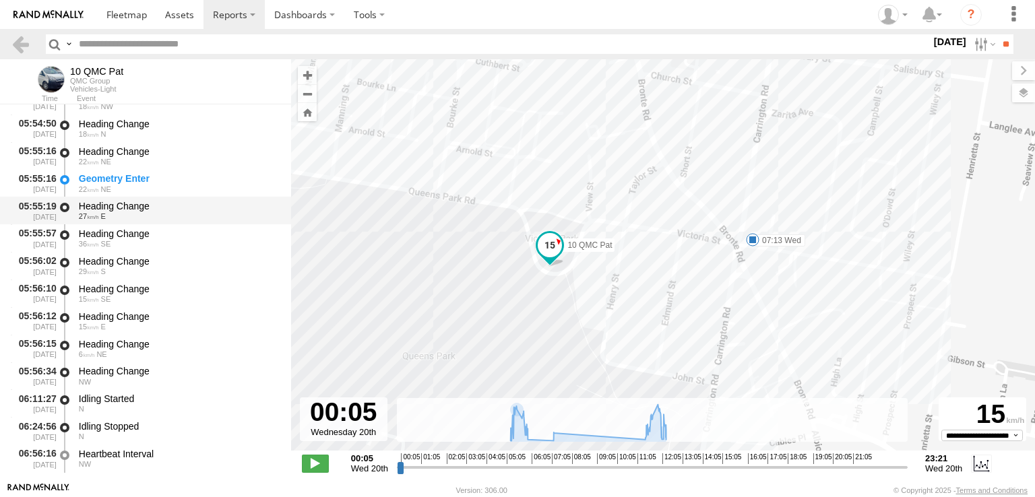
click at [148, 216] on div "27 E" at bounding box center [179, 216] width 200 height 8
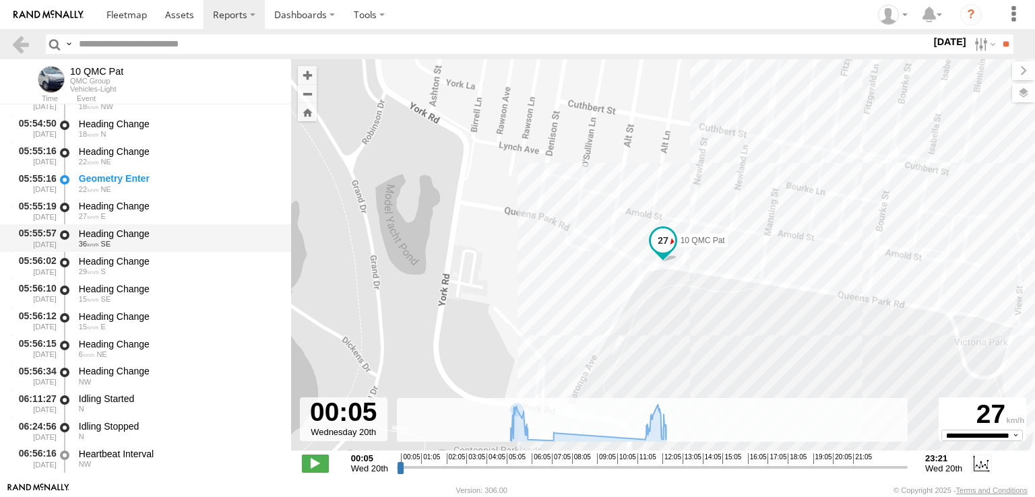
click at [135, 235] on div "Heading Change" at bounding box center [179, 234] width 200 height 12
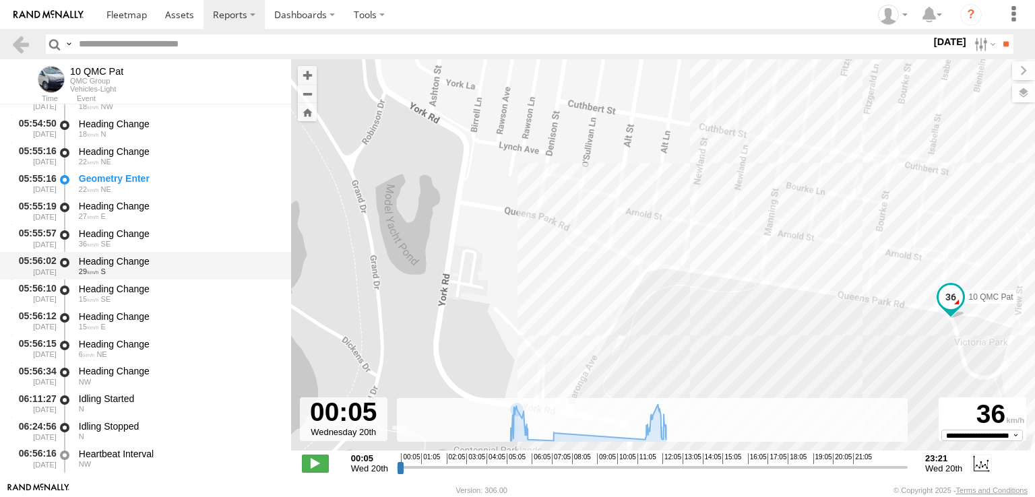
click at [133, 260] on div "Heading Change" at bounding box center [179, 261] width 200 height 12
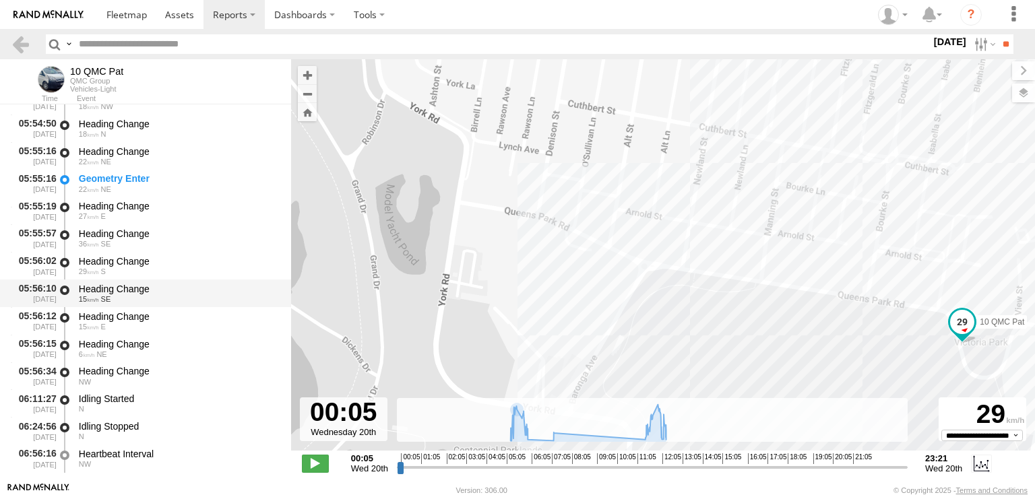
click at [133, 282] on div "Heading Change 15 SE" at bounding box center [179, 293] width 204 height 25
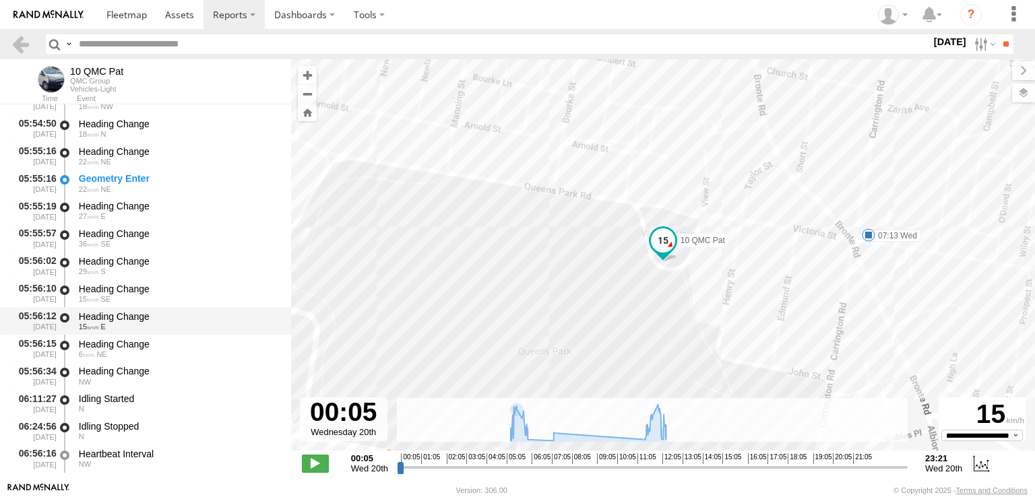
click at [142, 318] on div "Heading Change" at bounding box center [179, 317] width 200 height 12
